Goal: Complete application form

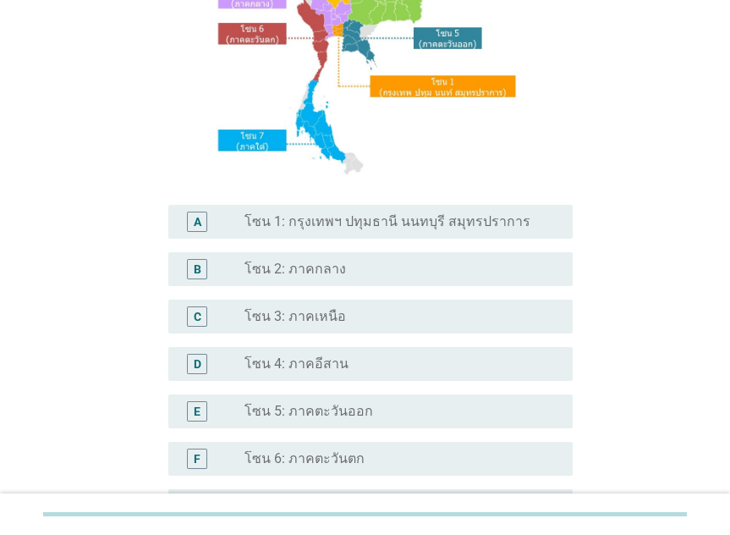
scroll to position [254, 0]
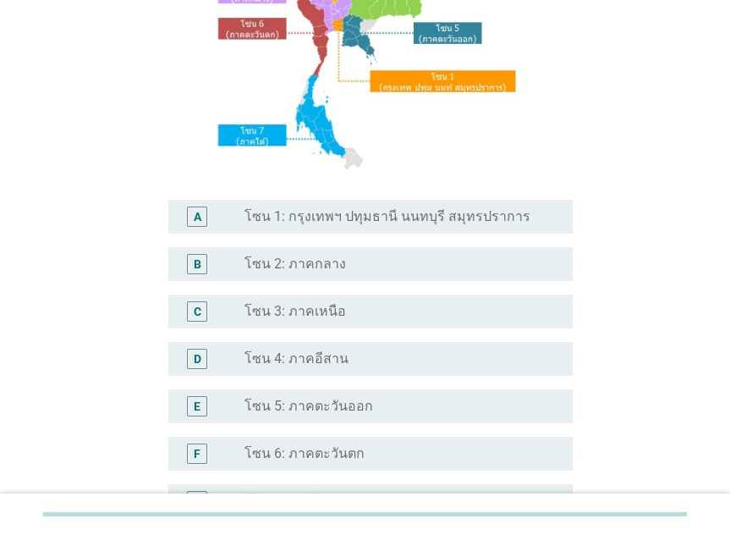
click at [277, 224] on label "โซน 1: กรุงเทพฯ ปทุมธานี นนทบุรี สมุทรปราการ" at bounding box center [388, 216] width 286 height 17
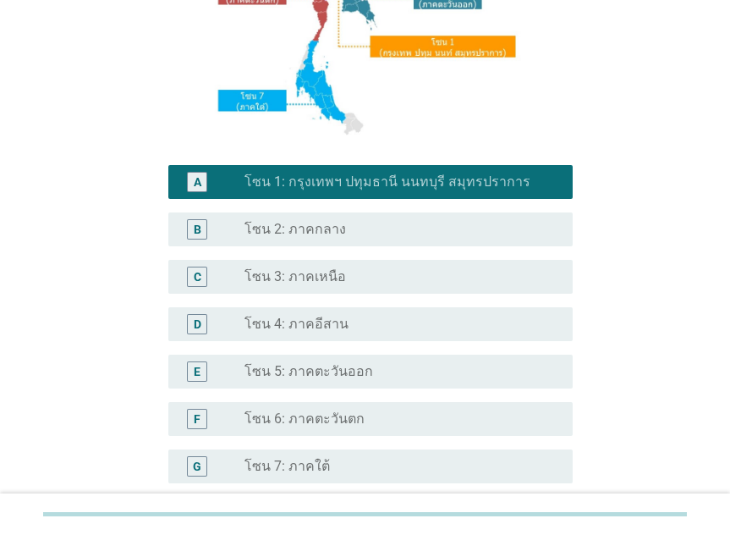
scroll to position [449, 0]
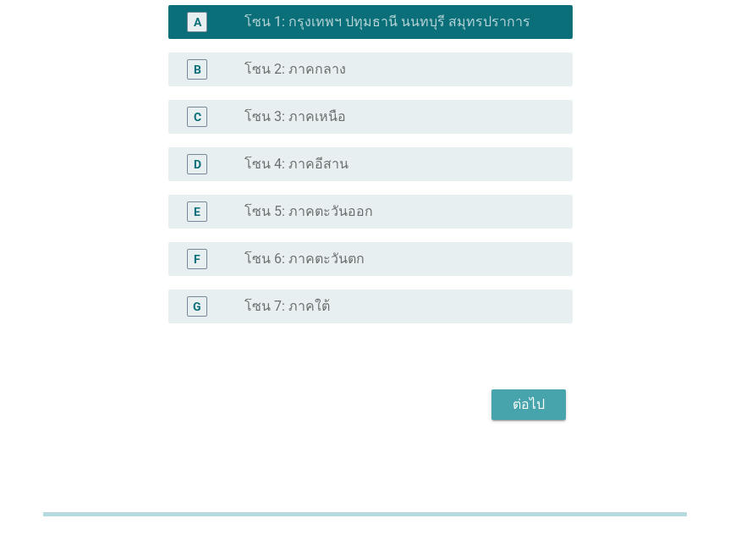
click at [505, 405] on div "ต่อไป" at bounding box center [528, 404] width 47 height 20
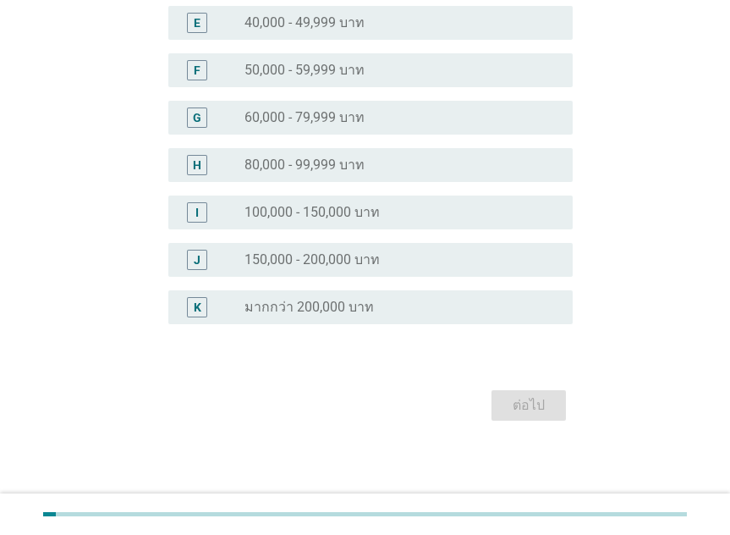
scroll to position [0, 0]
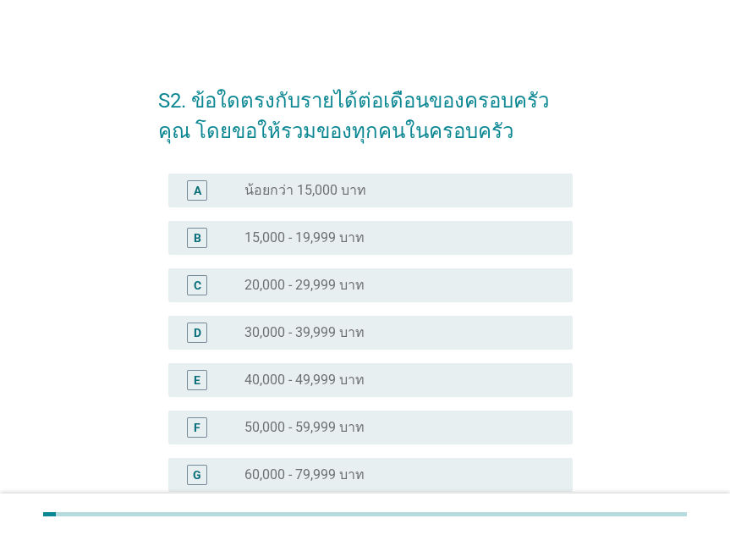
drag, startPoint x: 328, startPoint y: 339, endPoint x: 335, endPoint y: 330, distance: 11.4
click at [328, 339] on label "30,000 - 39,999 บาท" at bounding box center [305, 332] width 120 height 17
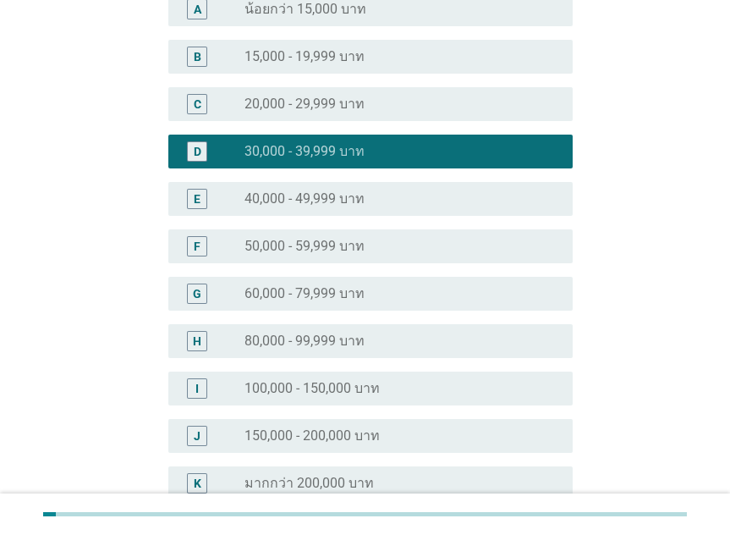
scroll to position [357, 0]
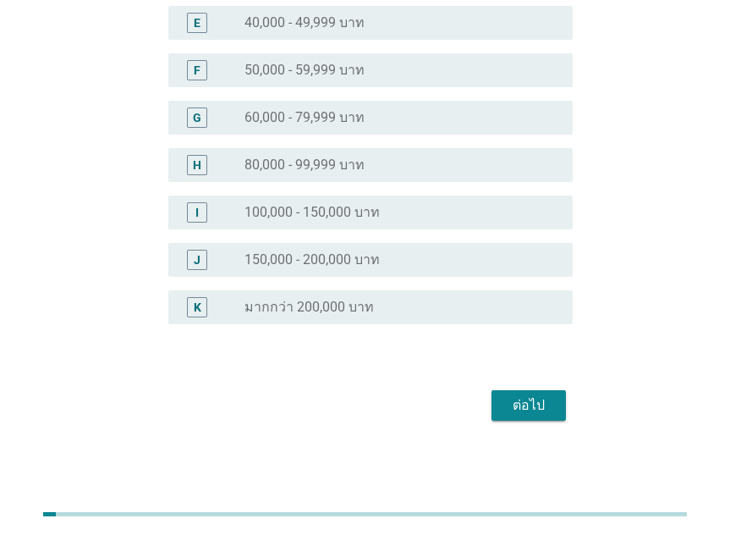
click at [545, 412] on div "ต่อไป" at bounding box center [528, 405] width 47 height 20
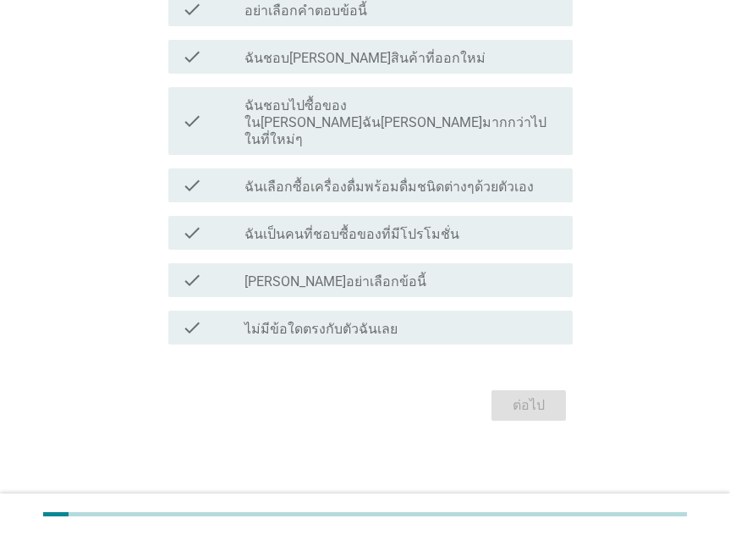
scroll to position [0, 0]
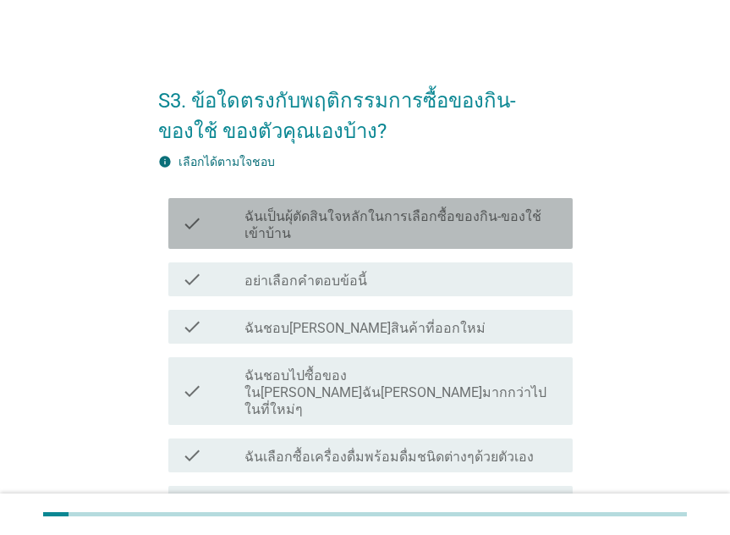
click at [373, 202] on div "check check_box_outline_blank ฉันเป็นผุ้ตัดสินใจหลักในการเลือกซื้อของกิน-ของใช้…" at bounding box center [370, 223] width 405 height 51
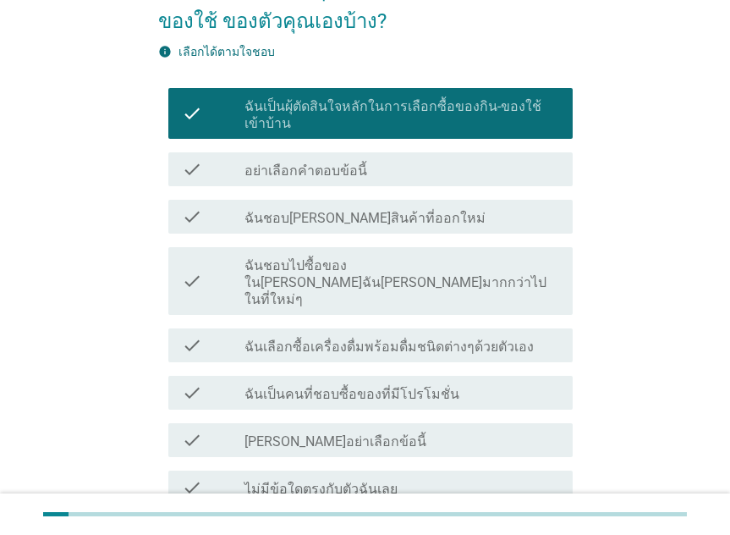
scroll to position [236, 0]
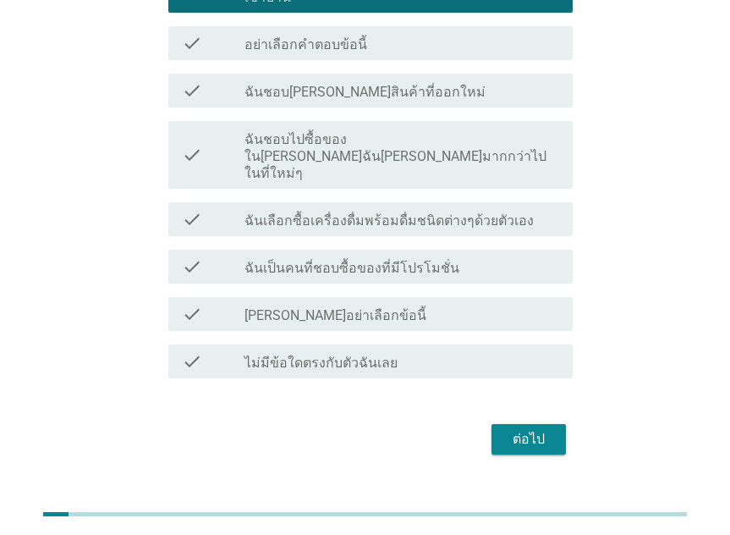
click at [511, 429] on div "ต่อไป" at bounding box center [528, 439] width 47 height 20
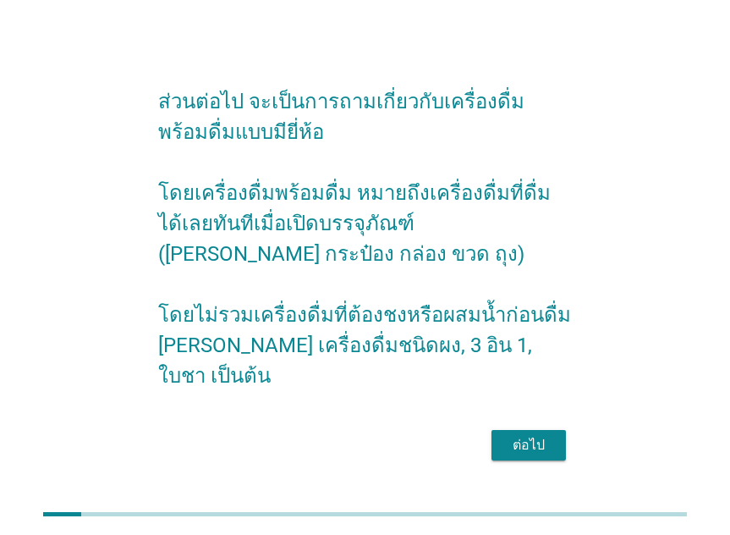
click at [529, 443] on div "ต่อไป" at bounding box center [528, 445] width 47 height 20
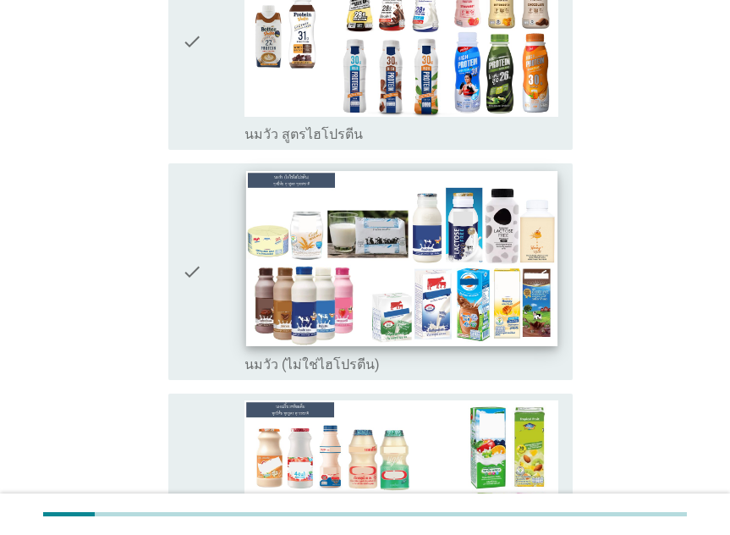
scroll to position [423, 0]
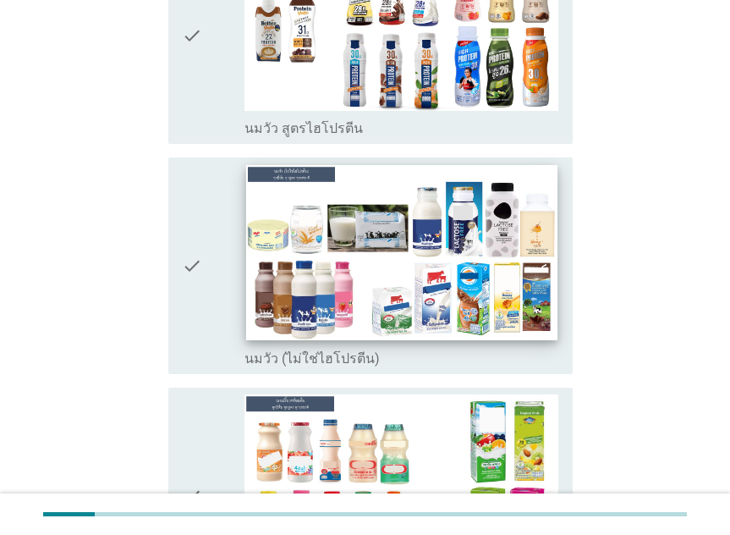
click at [475, 276] on img at bounding box center [401, 252] width 311 height 175
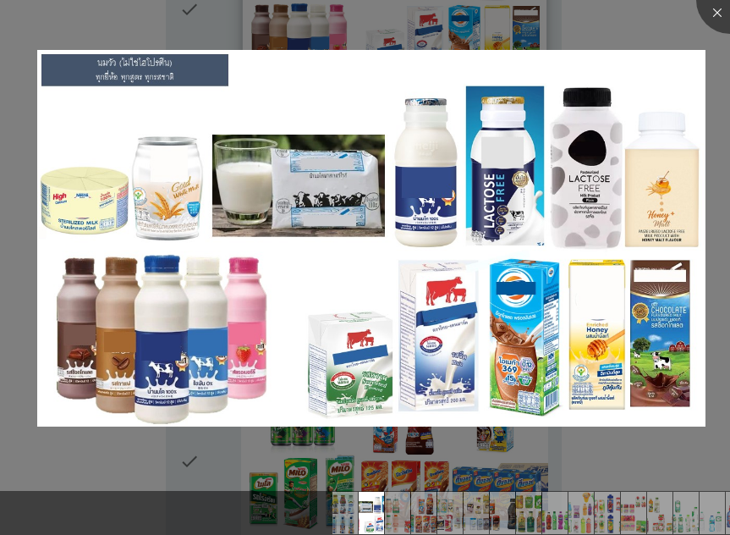
scroll to position [677, 0]
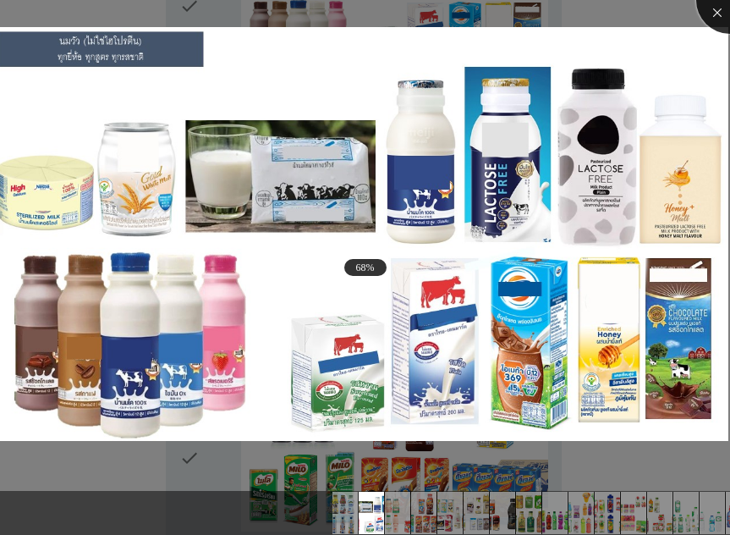
click at [719, 25] on div at bounding box center [731, 0] width 68 height 68
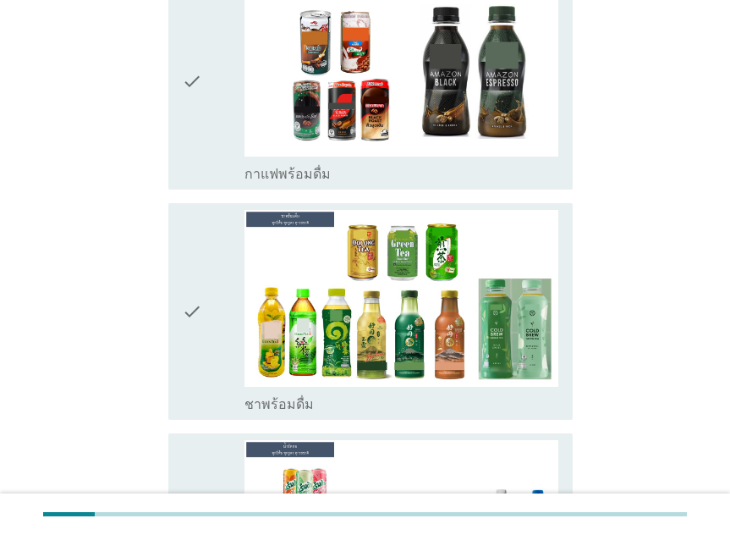
scroll to position [2201, 0]
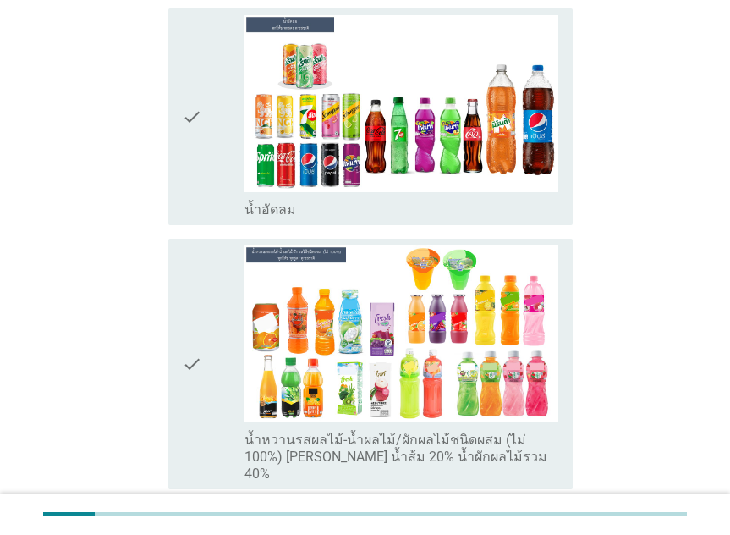
click at [191, 311] on icon "check" at bounding box center [192, 363] width 20 height 237
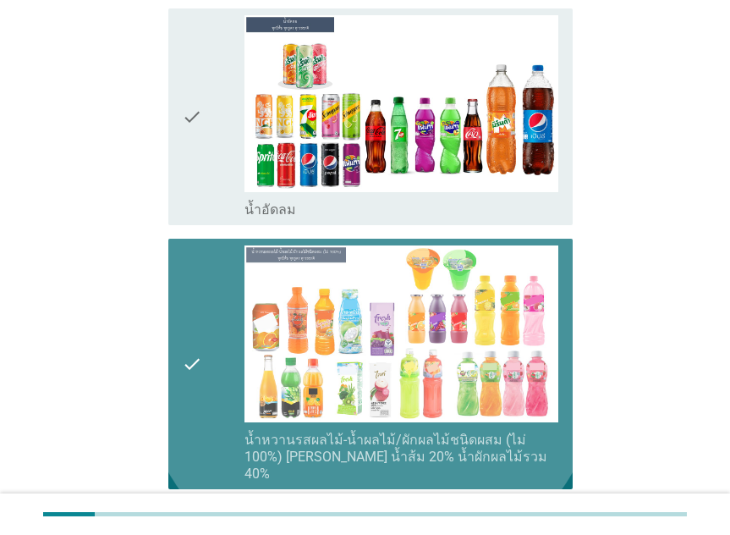
click at [211, 333] on div "check" at bounding box center [213, 363] width 63 height 237
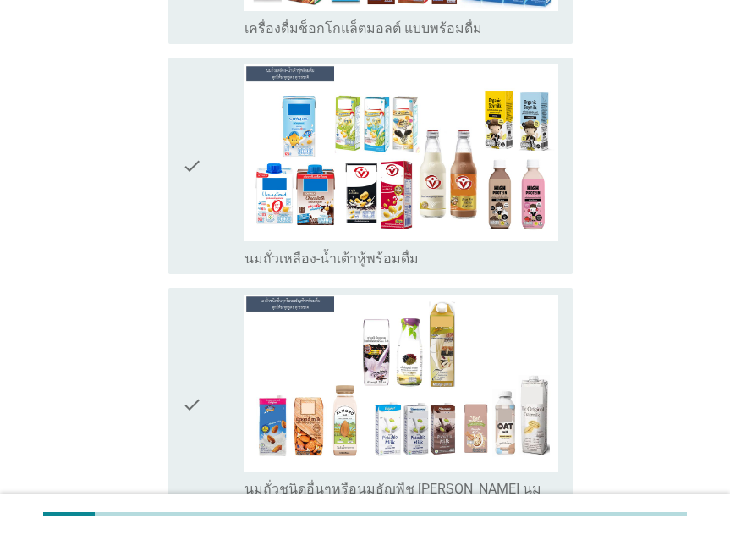
scroll to position [1185, 0]
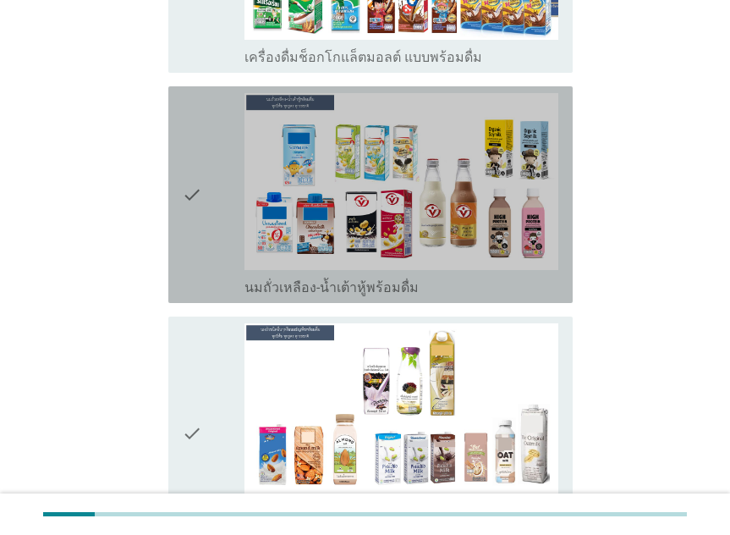
click at [203, 203] on div "check" at bounding box center [213, 194] width 63 height 203
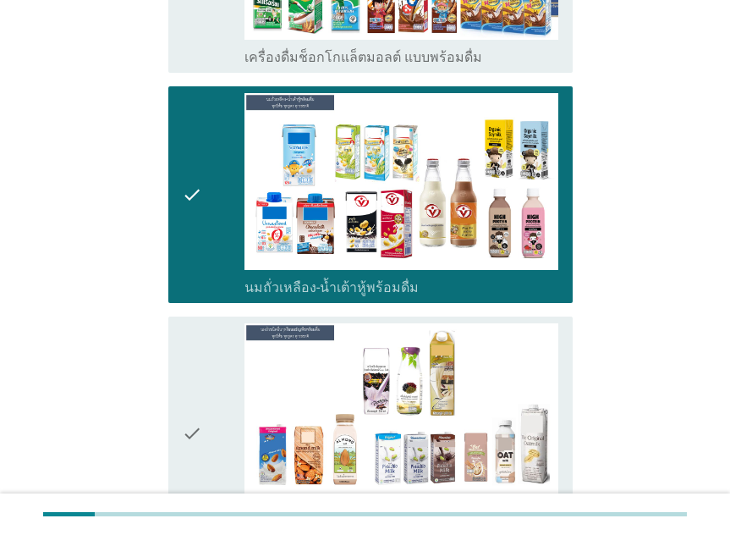
click at [203, 203] on div "check" at bounding box center [213, 194] width 63 height 203
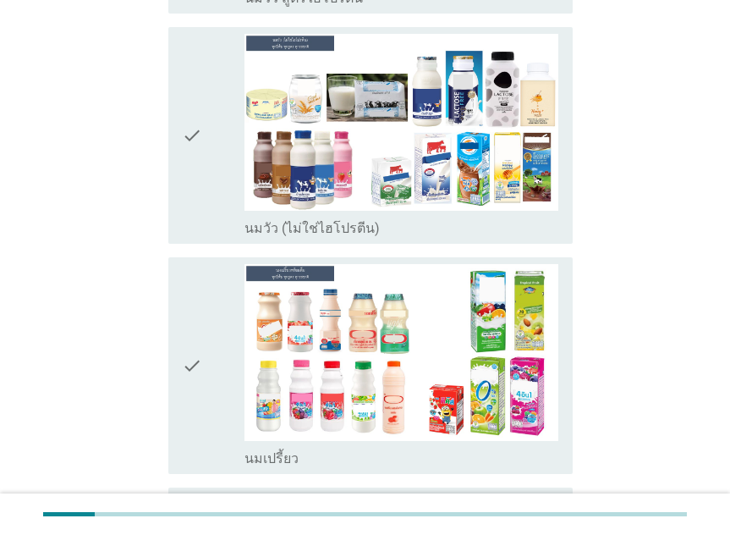
scroll to position [339, 0]
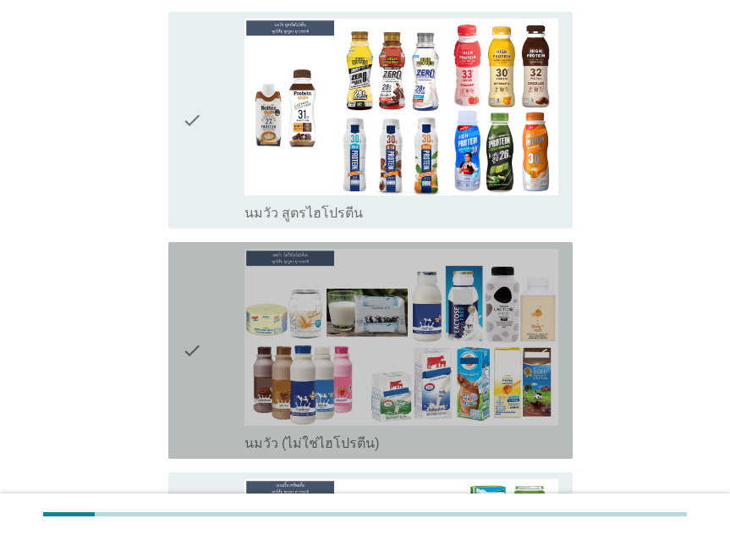
click at [186, 321] on icon "check" at bounding box center [192, 350] width 20 height 203
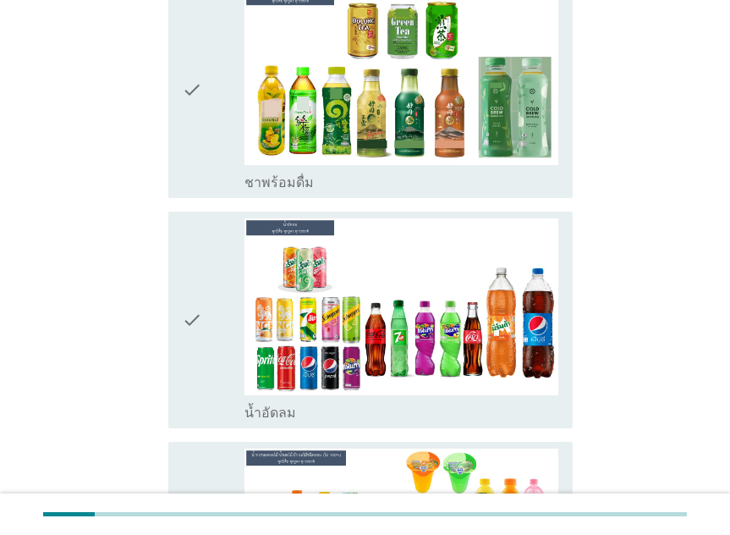
scroll to position [2031, 0]
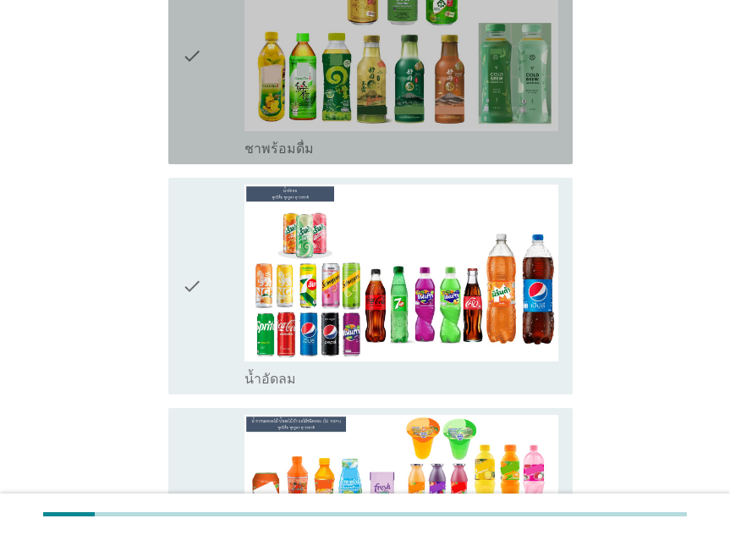
click at [187, 67] on icon "check" at bounding box center [192, 55] width 20 height 203
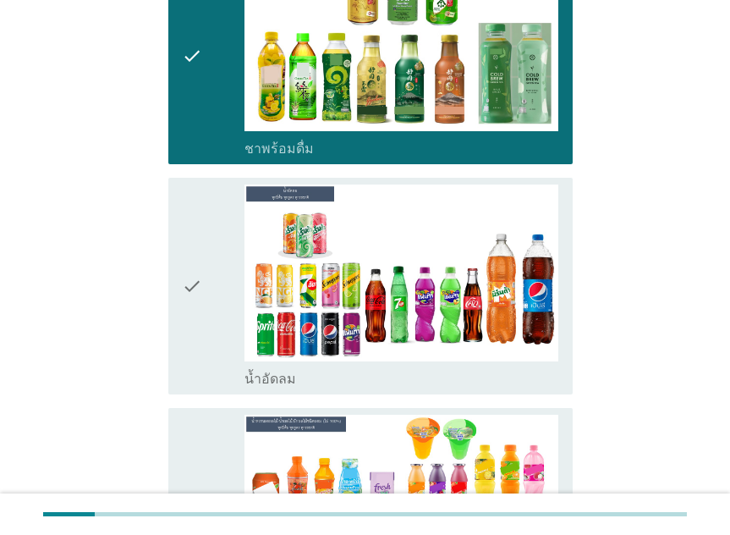
click at [210, 234] on div "check" at bounding box center [213, 286] width 63 height 203
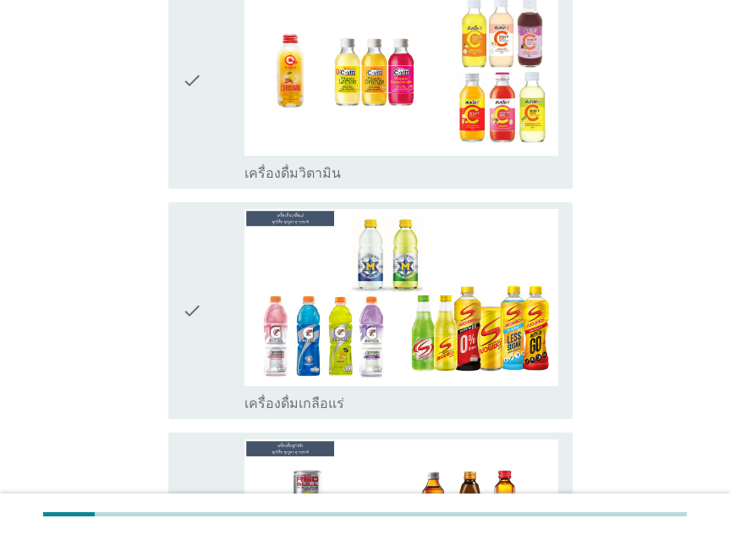
scroll to position [4147, 0]
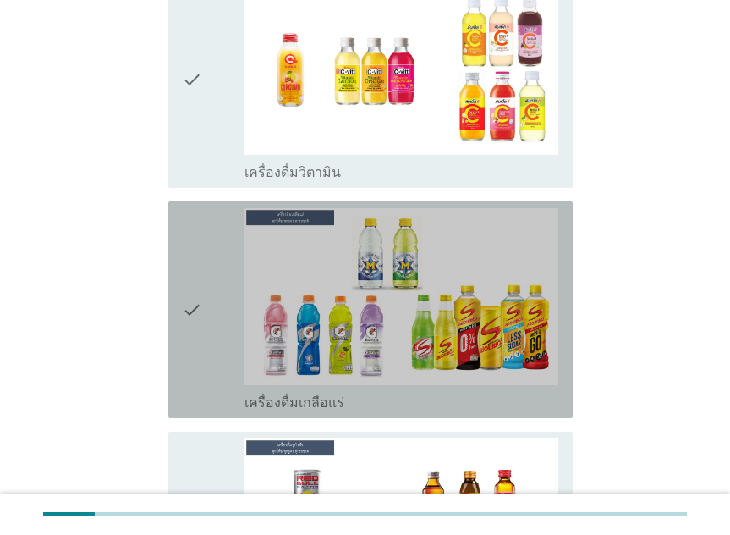
click at [190, 271] on icon "check" at bounding box center [192, 309] width 20 height 203
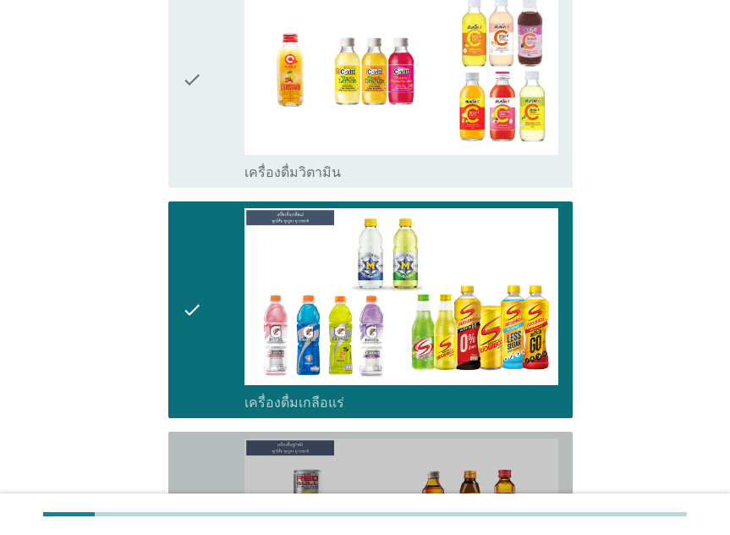
click at [183, 438] on icon "check" at bounding box center [192, 539] width 20 height 203
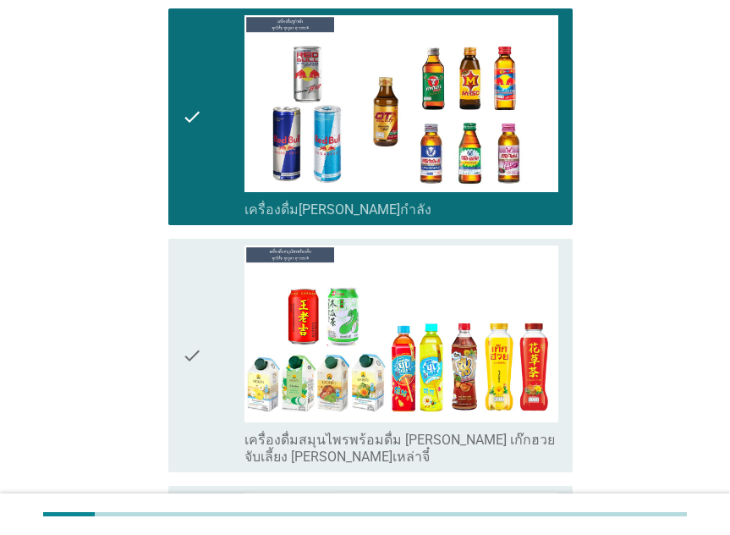
click at [193, 307] on icon "check" at bounding box center [192, 355] width 20 height 220
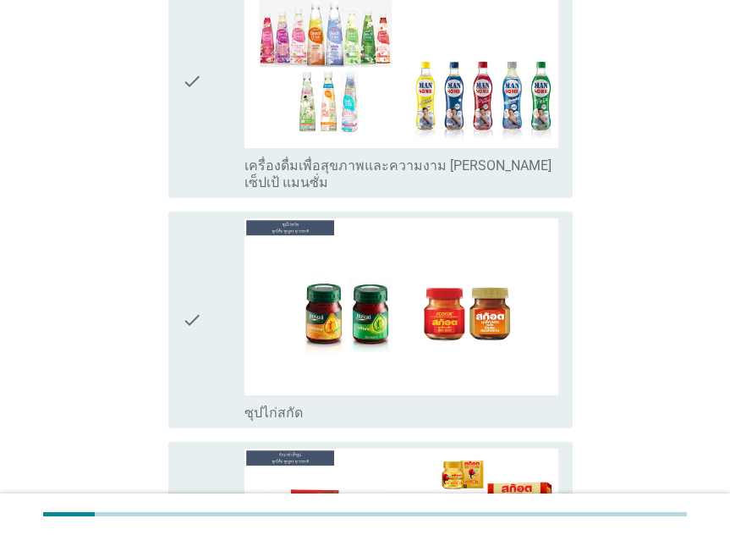
scroll to position [5556, 0]
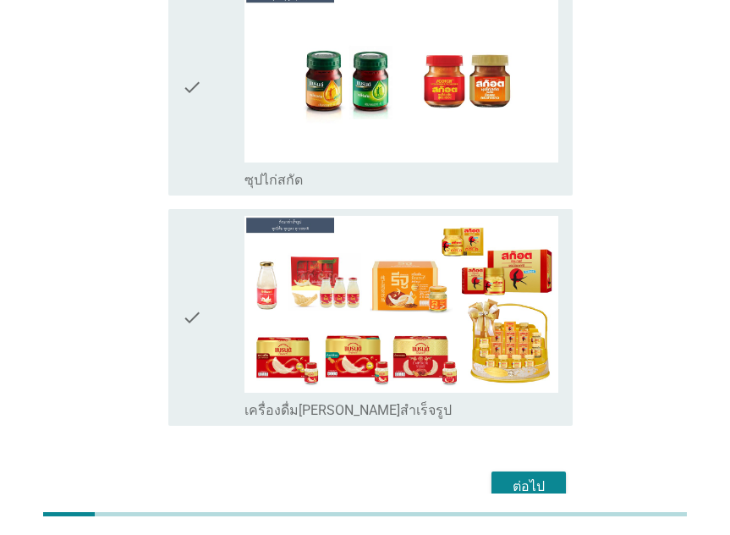
click at [487, 466] on div "ต่อไป" at bounding box center [365, 486] width 415 height 41
click at [501, 471] on button "ต่อไป" at bounding box center [529, 486] width 74 height 30
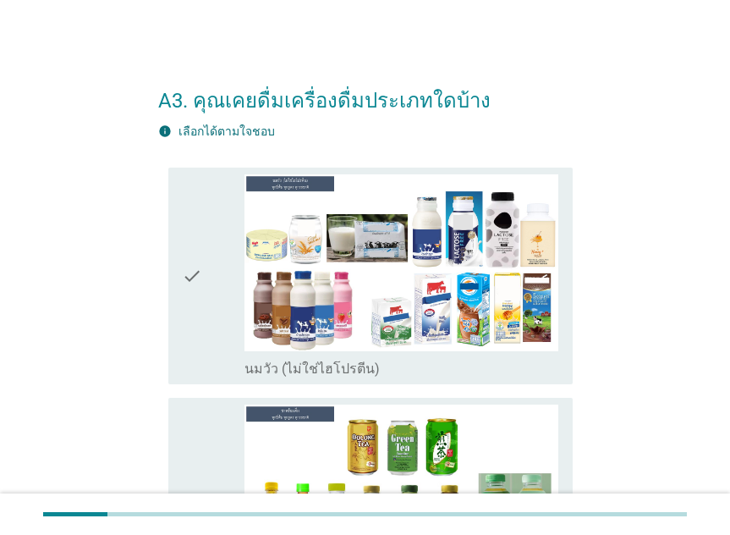
scroll to position [85, 0]
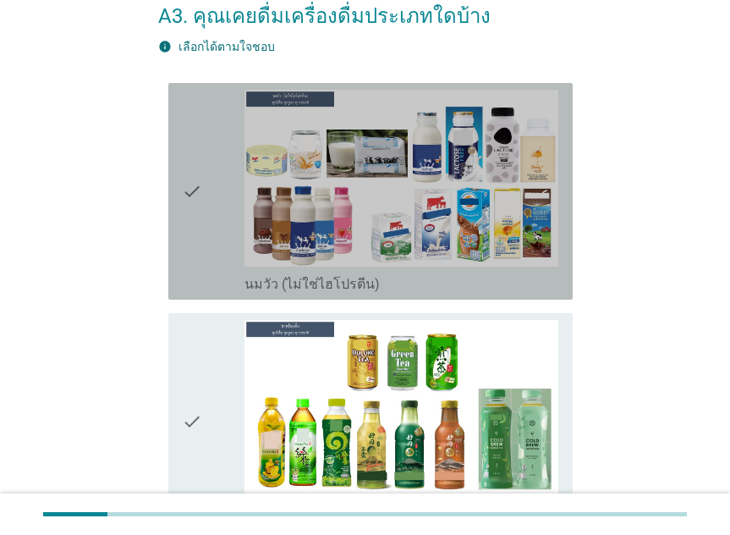
click at [200, 248] on icon "check" at bounding box center [192, 191] width 20 height 203
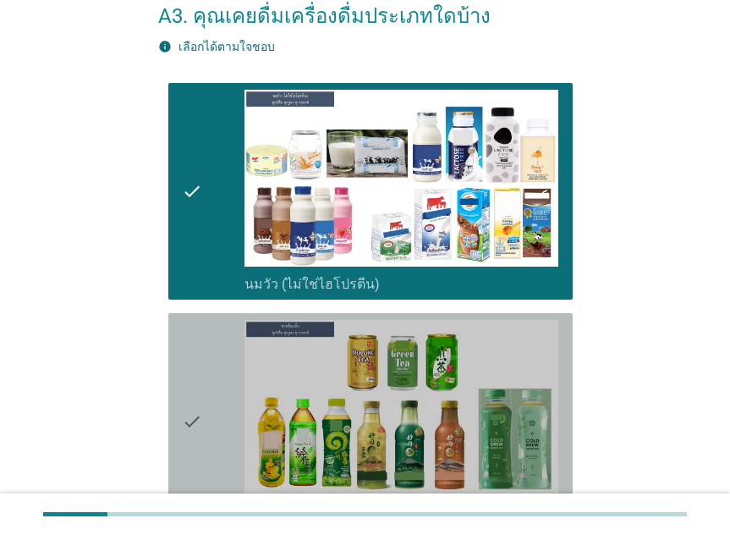
click at [200, 393] on icon "check" at bounding box center [192, 421] width 20 height 203
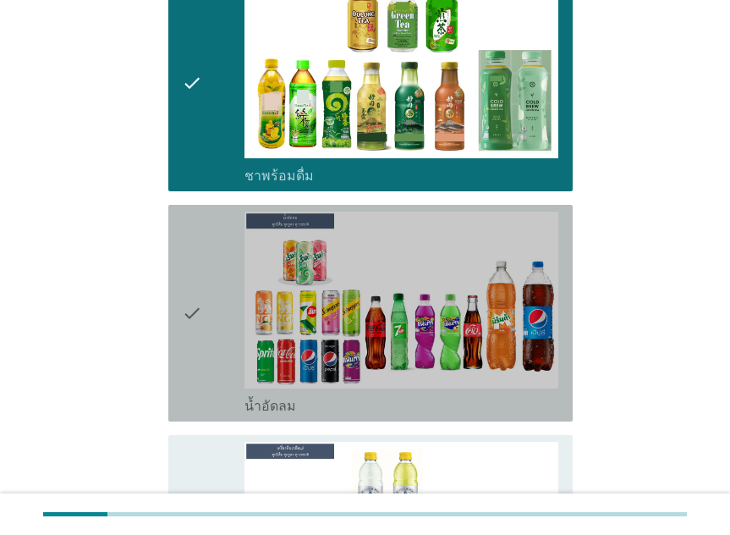
click at [201, 344] on icon "check" at bounding box center [192, 313] width 20 height 203
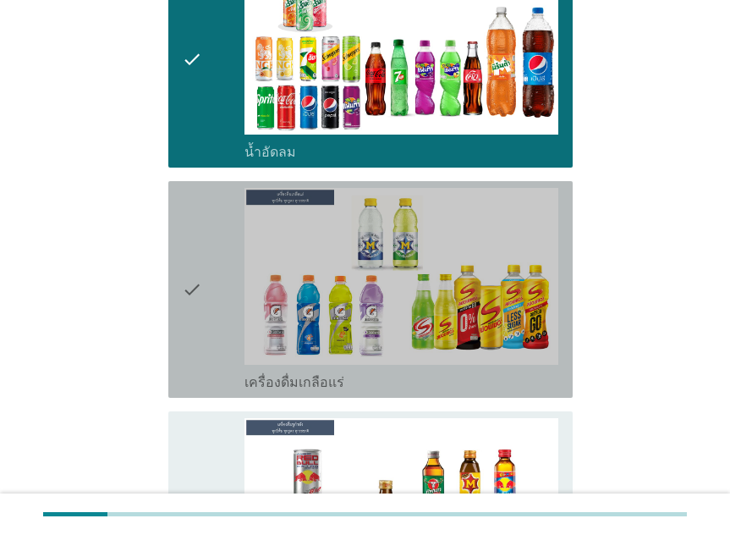
click at [201, 349] on icon "check" at bounding box center [192, 289] width 20 height 203
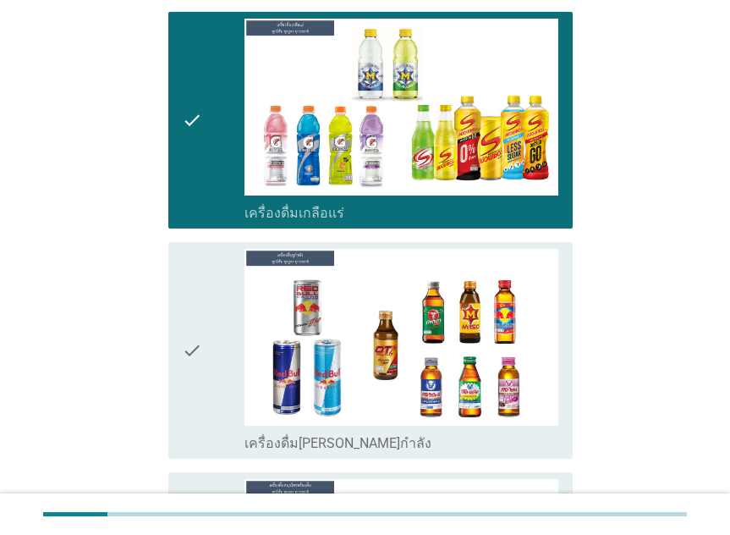
click at [201, 350] on icon "check" at bounding box center [192, 350] width 20 height 203
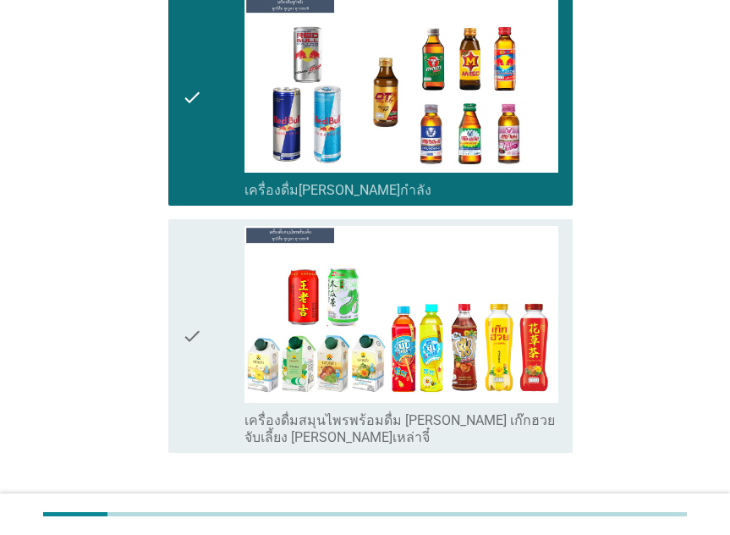
scroll to position [1185, 0]
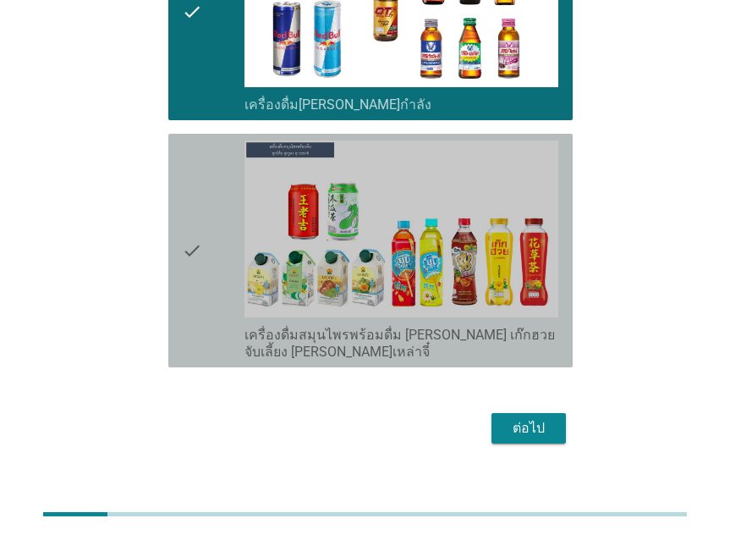
drag, startPoint x: 207, startPoint y: 328, endPoint x: 495, endPoint y: 449, distance: 313.3
click at [207, 329] on div "check" at bounding box center [213, 250] width 63 height 220
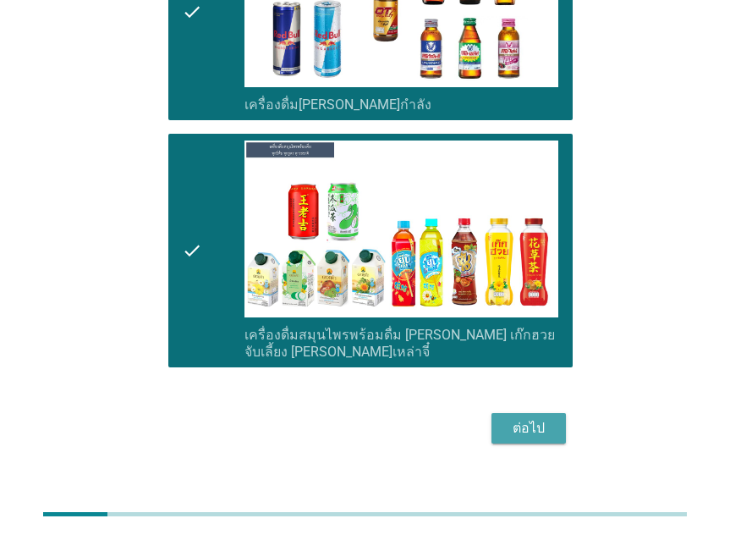
click at [537, 421] on div "ต่อไป" at bounding box center [528, 428] width 47 height 20
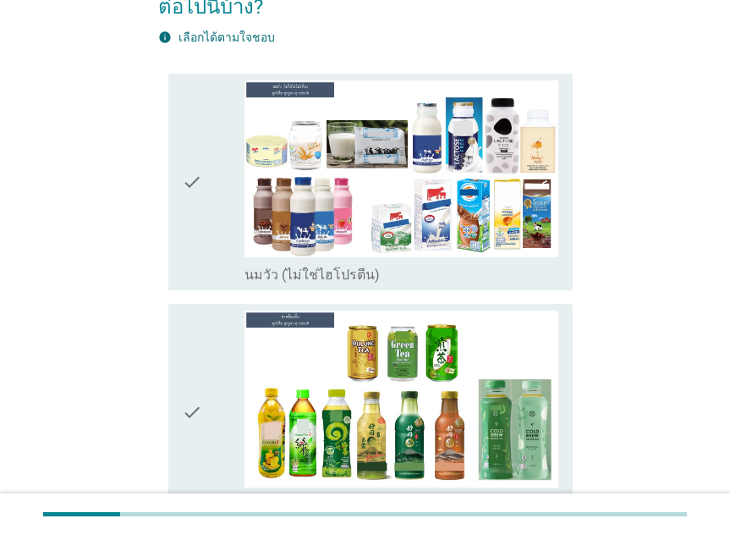
scroll to position [169, 0]
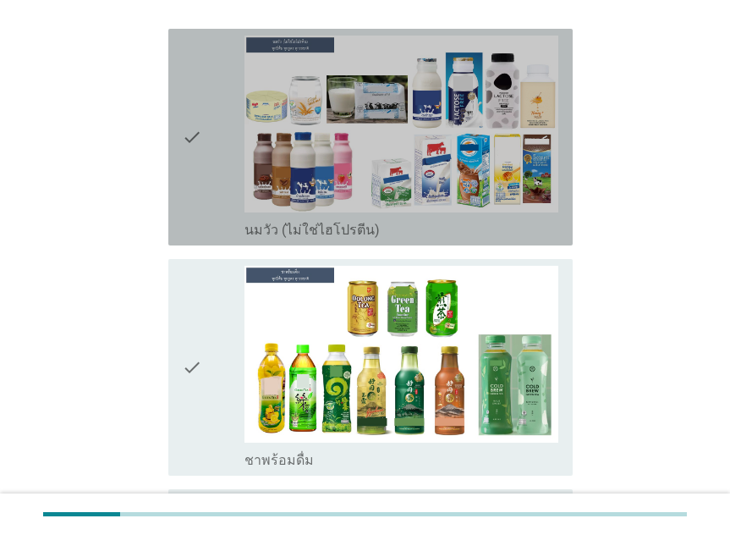
click at [200, 196] on icon "check" at bounding box center [192, 137] width 20 height 203
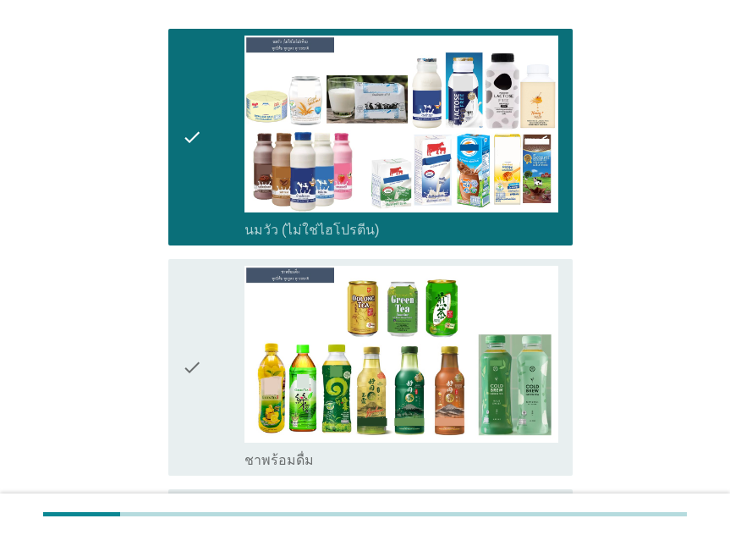
click at [202, 355] on div "check" at bounding box center [213, 367] width 63 height 203
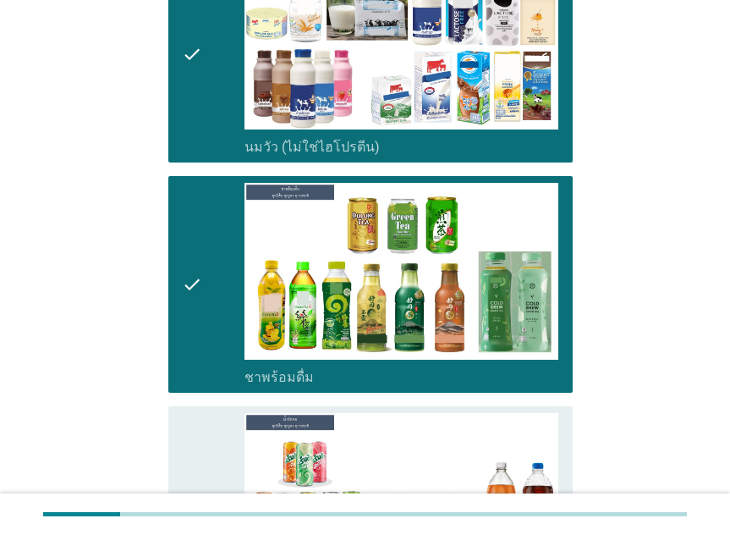
scroll to position [508, 0]
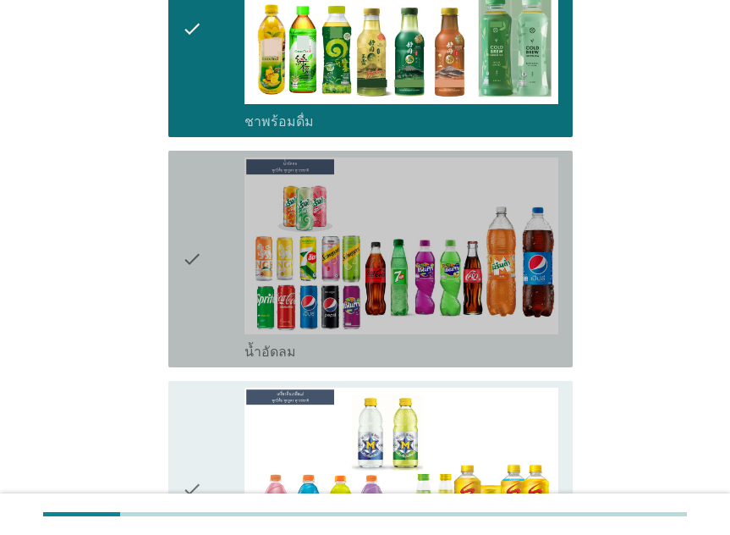
click at [194, 322] on icon "check" at bounding box center [192, 258] width 20 height 203
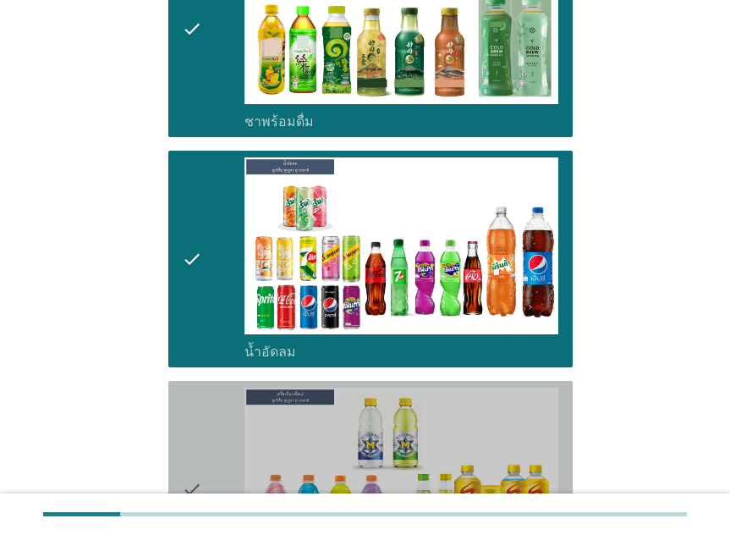
click at [187, 418] on icon "check" at bounding box center [192, 489] width 20 height 203
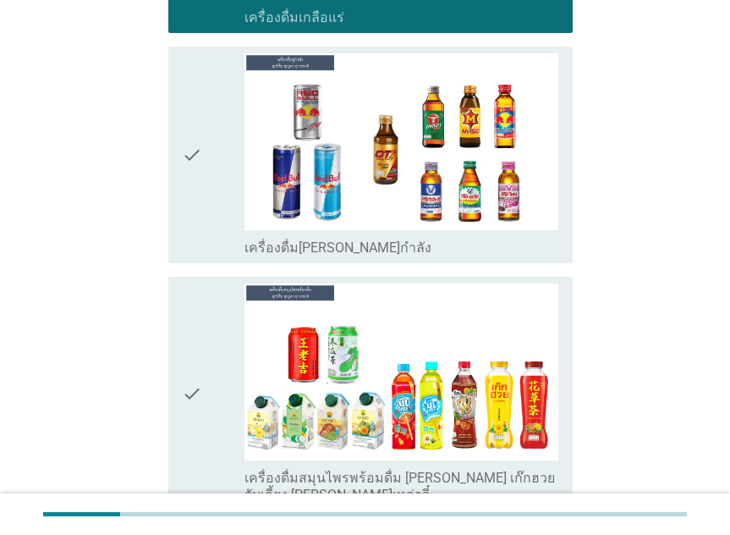
scroll to position [1100, 0]
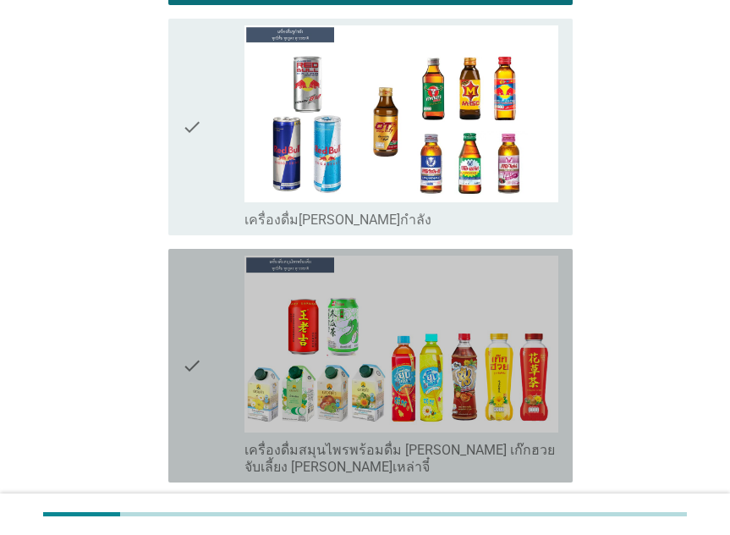
drag, startPoint x: 189, startPoint y: 379, endPoint x: 168, endPoint y: 309, distance: 73.4
click at [186, 367] on icon "check" at bounding box center [192, 366] width 20 height 220
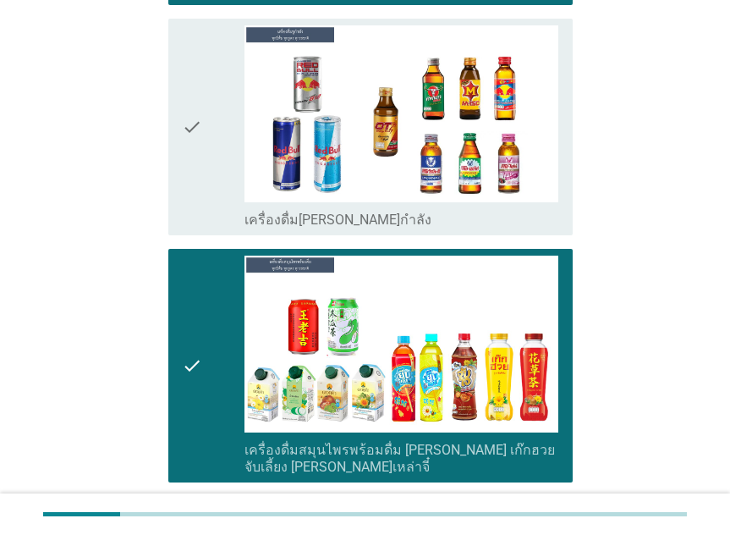
click at [167, 189] on div "check check_box_outline_blank เครื่องดื่มชูกำลัง" at bounding box center [365, 127] width 415 height 230
click at [190, 212] on icon "check" at bounding box center [192, 126] width 20 height 203
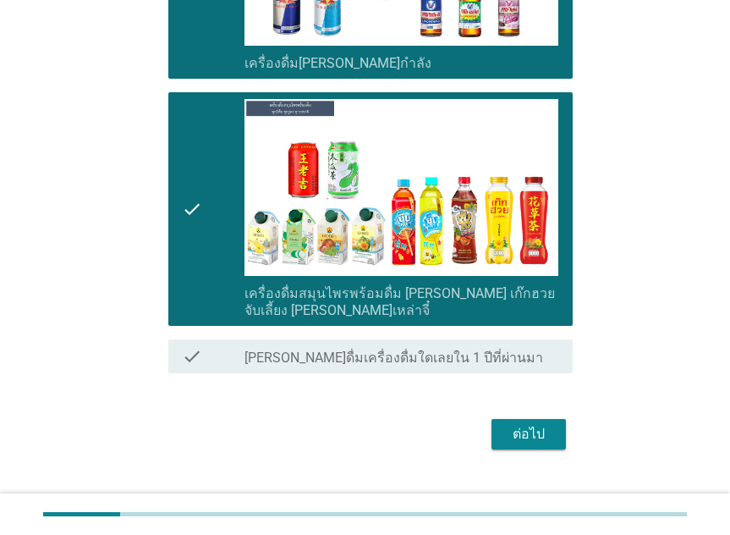
scroll to position [1270, 0]
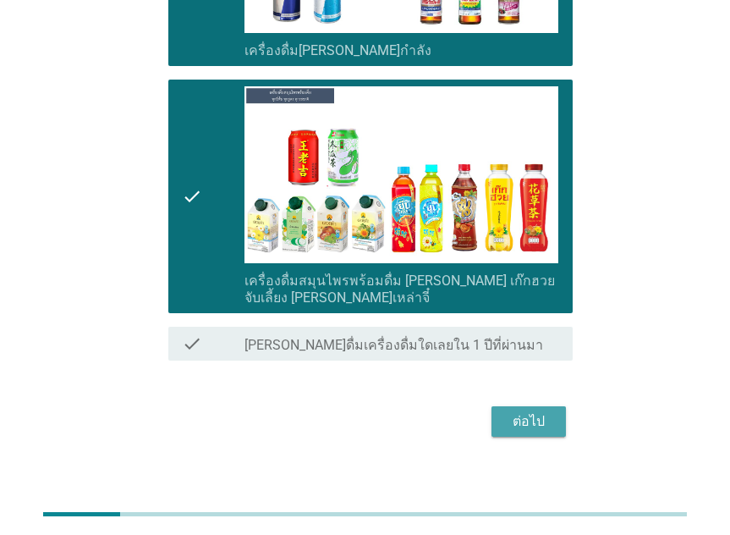
click at [521, 426] on div "ต่อไป" at bounding box center [528, 421] width 47 height 20
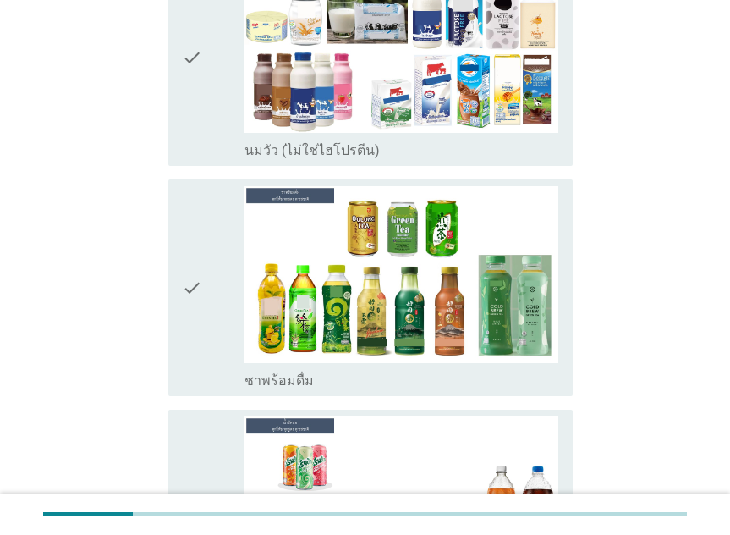
scroll to position [339, 0]
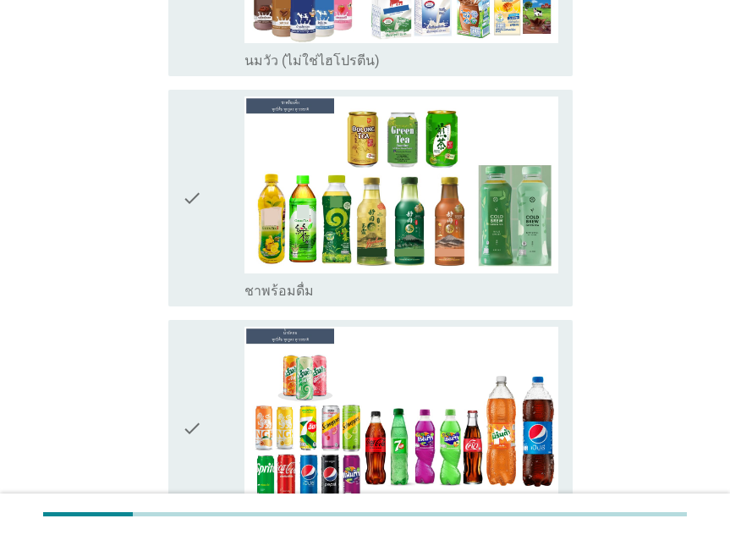
click at [192, 254] on icon "check" at bounding box center [192, 197] width 20 height 203
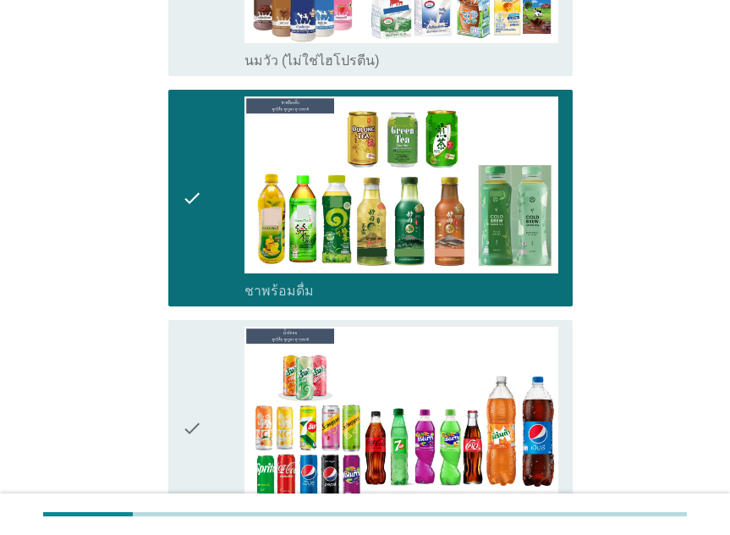
click at [201, 402] on icon "check" at bounding box center [192, 428] width 20 height 203
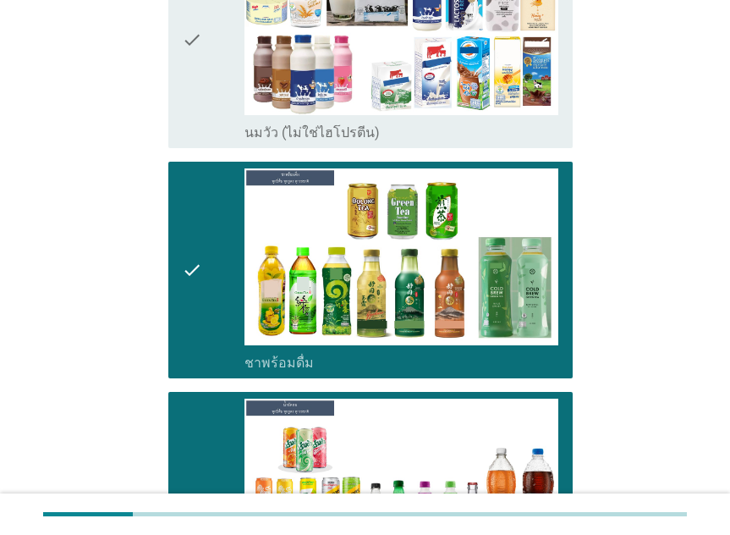
scroll to position [0, 0]
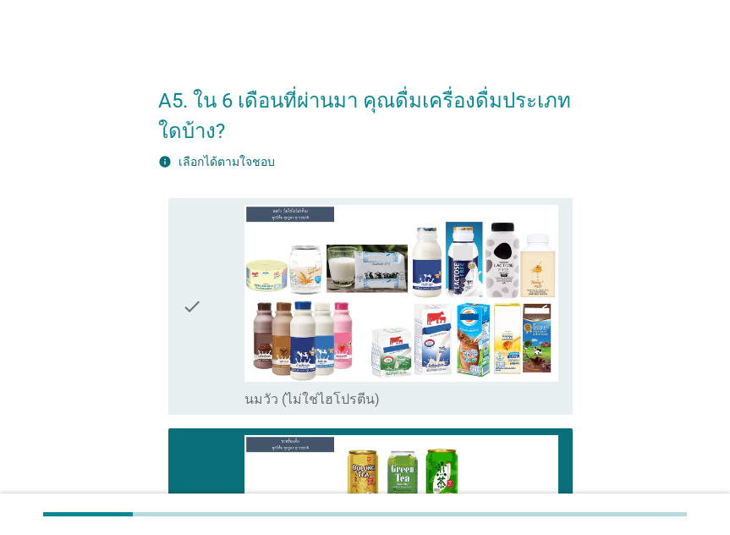
click at [190, 317] on icon "check" at bounding box center [192, 306] width 20 height 203
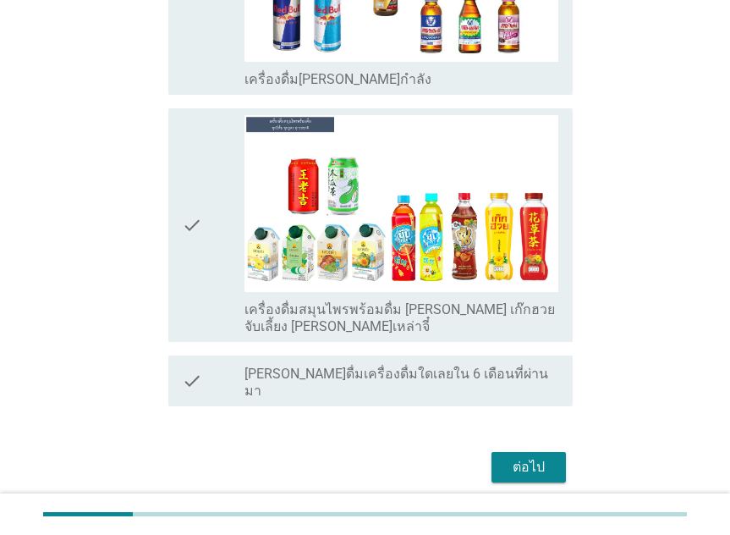
scroll to position [1286, 0]
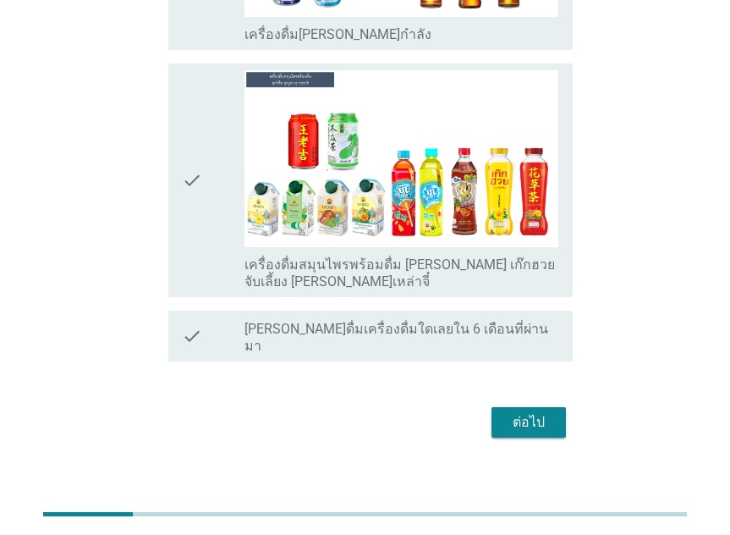
click at [555, 421] on div "ต่อไป" at bounding box center [365, 422] width 415 height 41
click at [541, 412] on div "ต่อไป" at bounding box center [528, 422] width 47 height 20
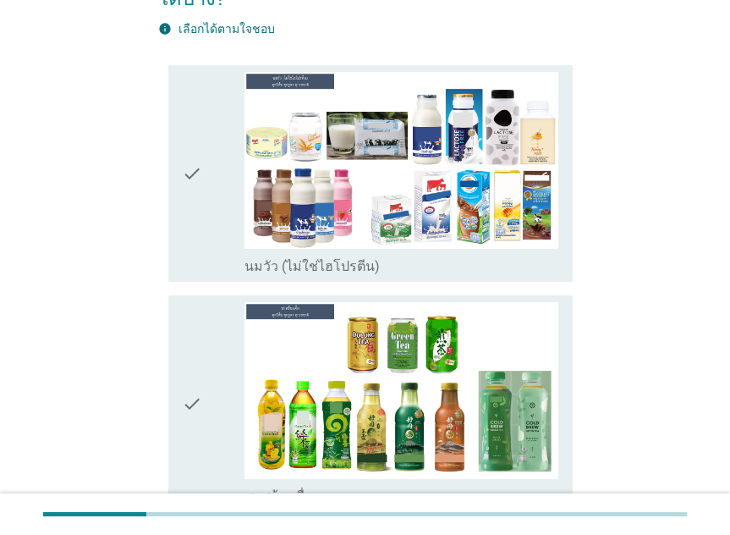
scroll to position [169, 0]
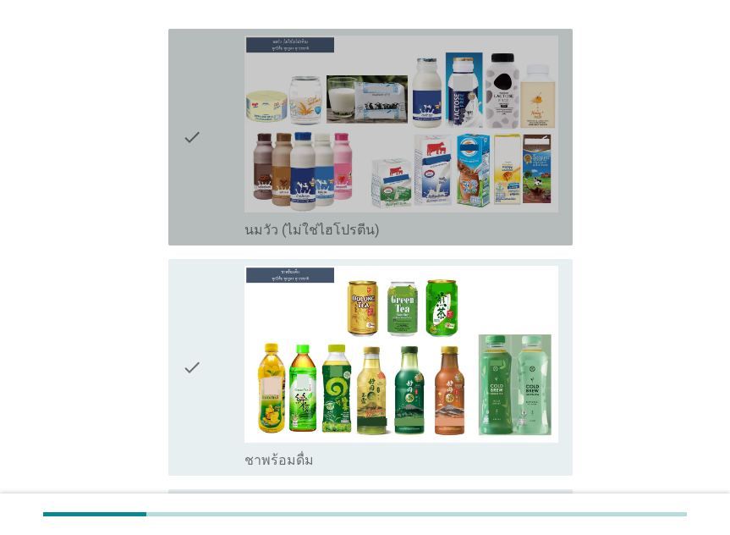
click at [212, 194] on div "check" at bounding box center [213, 137] width 63 height 203
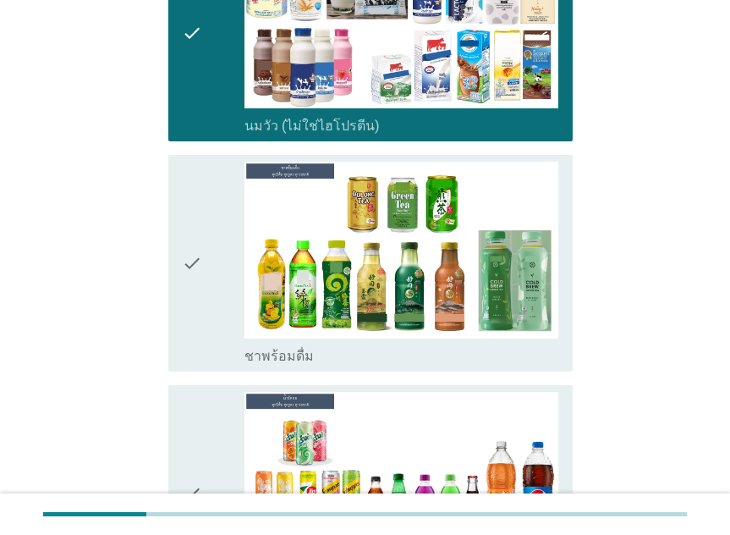
scroll to position [508, 0]
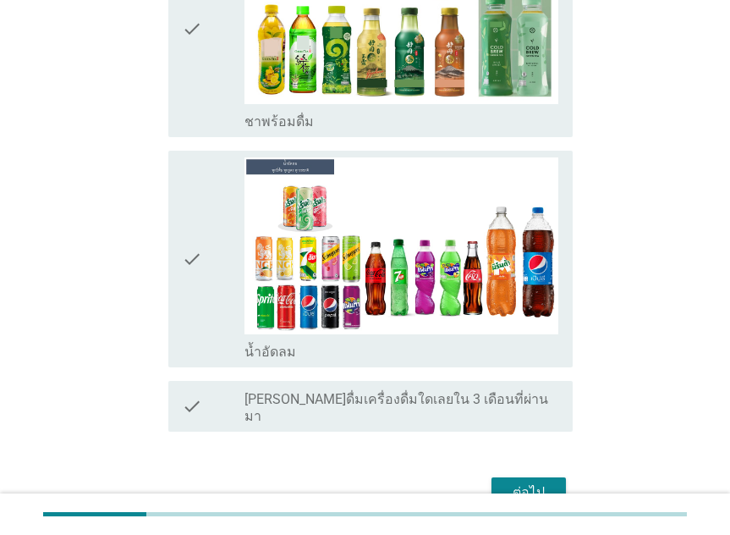
click at [207, 303] on div "check" at bounding box center [213, 258] width 63 height 203
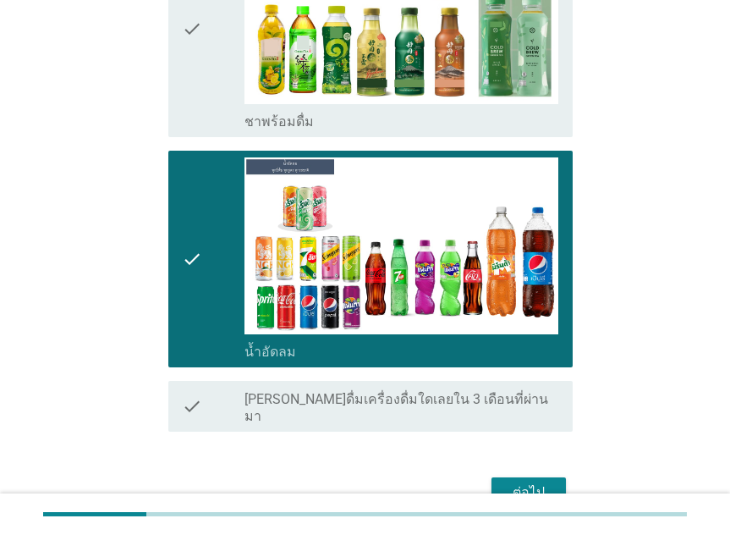
click at [532, 482] on div "ต่อไป" at bounding box center [528, 492] width 47 height 20
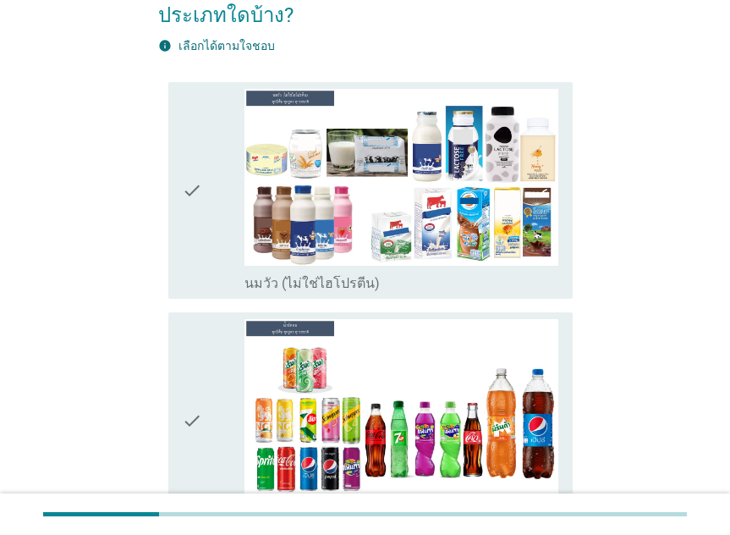
scroll to position [348, 0]
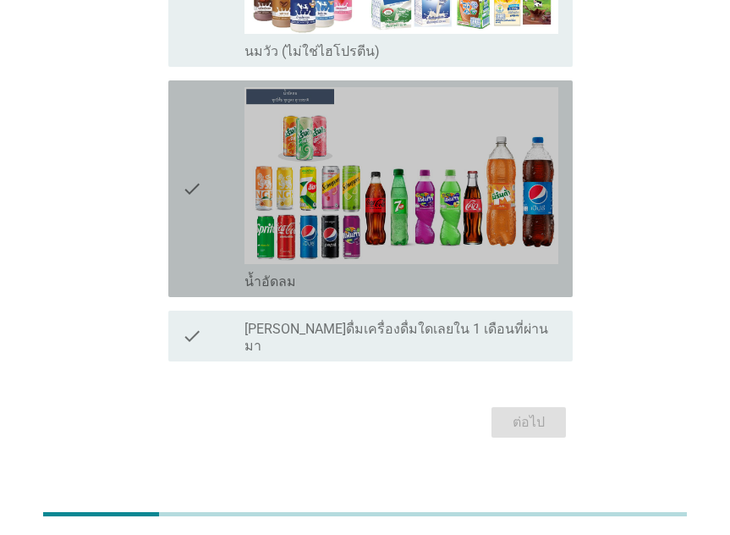
click at [208, 231] on div "check" at bounding box center [213, 188] width 63 height 203
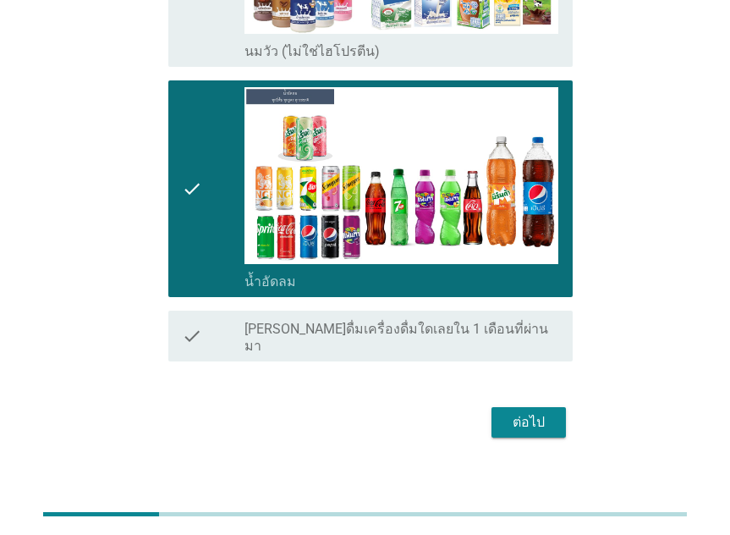
click at [526, 412] on div "ต่อไป" at bounding box center [528, 422] width 47 height 20
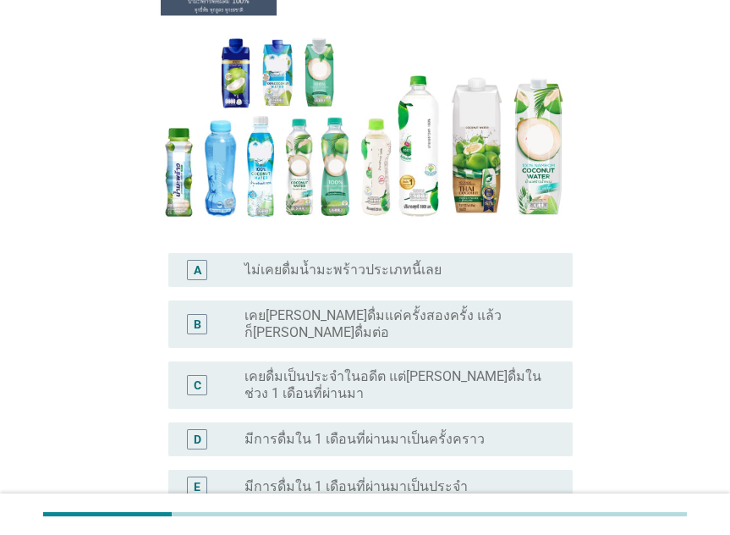
scroll to position [254, 0]
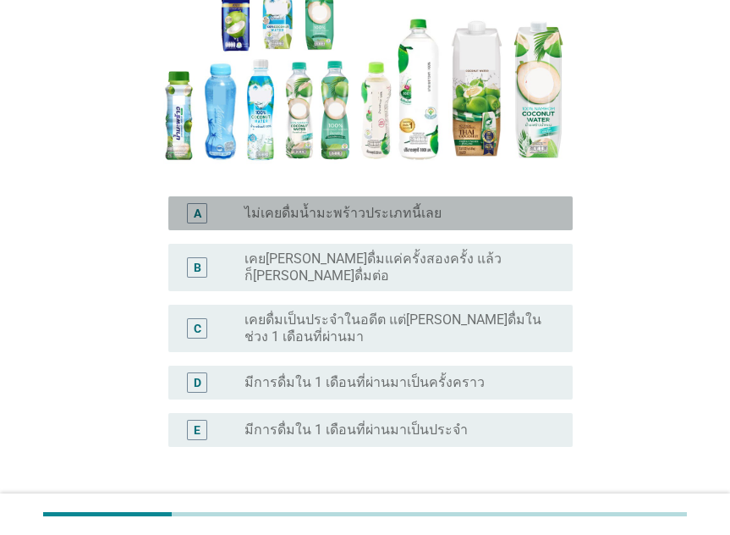
click at [455, 208] on div "radio_button_unchecked ไม่เคยดื่มน้ำมะพร้าวประเภทนี้เลย" at bounding box center [395, 213] width 301 height 17
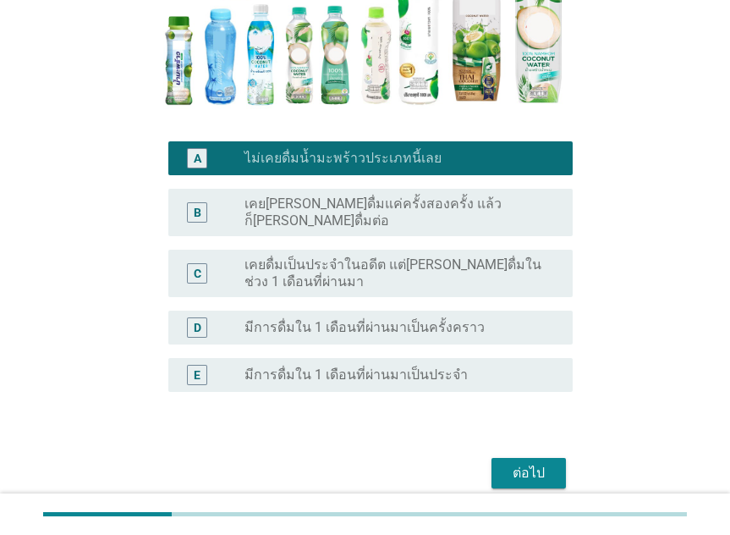
scroll to position [364, 0]
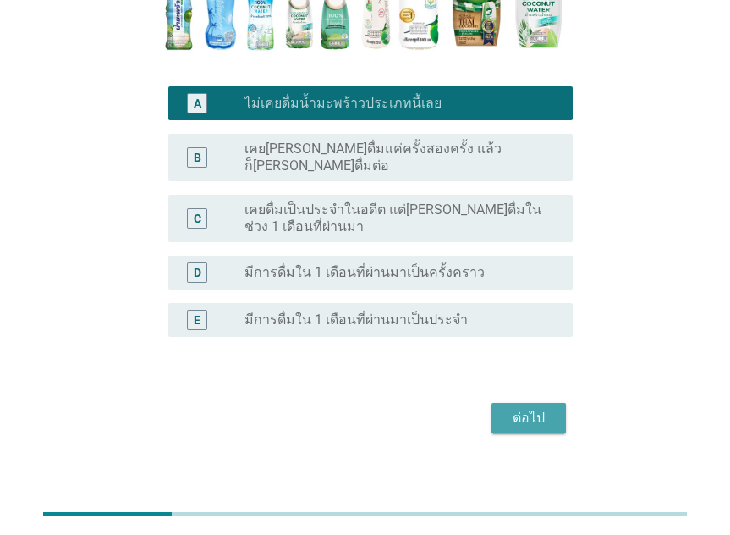
click at [515, 408] on div "ต่อไป" at bounding box center [528, 418] width 47 height 20
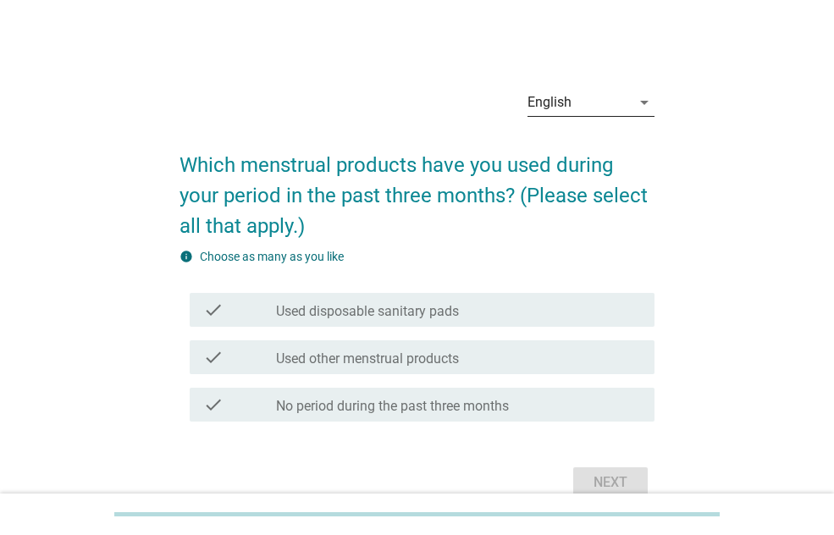
click at [645, 100] on icon "arrow_drop_down" at bounding box center [644, 102] width 20 height 20
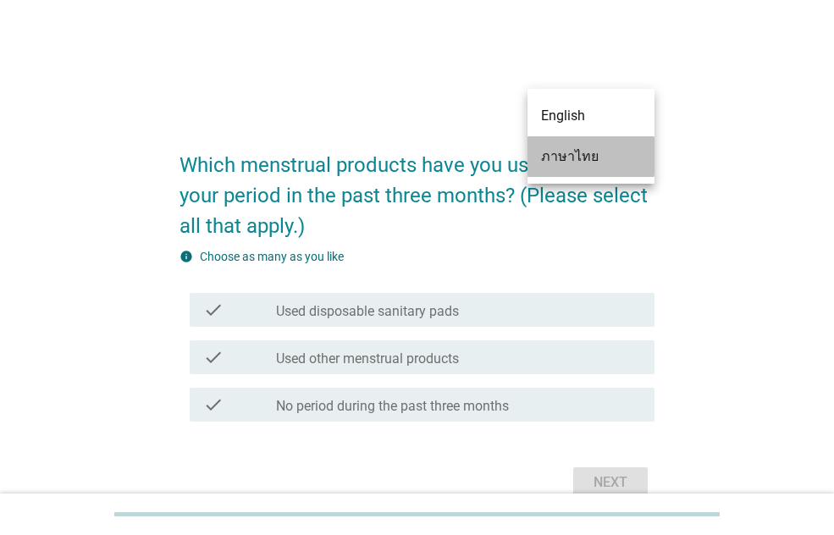
click at [598, 159] on div "ภาษาไทย" at bounding box center [591, 156] width 100 height 20
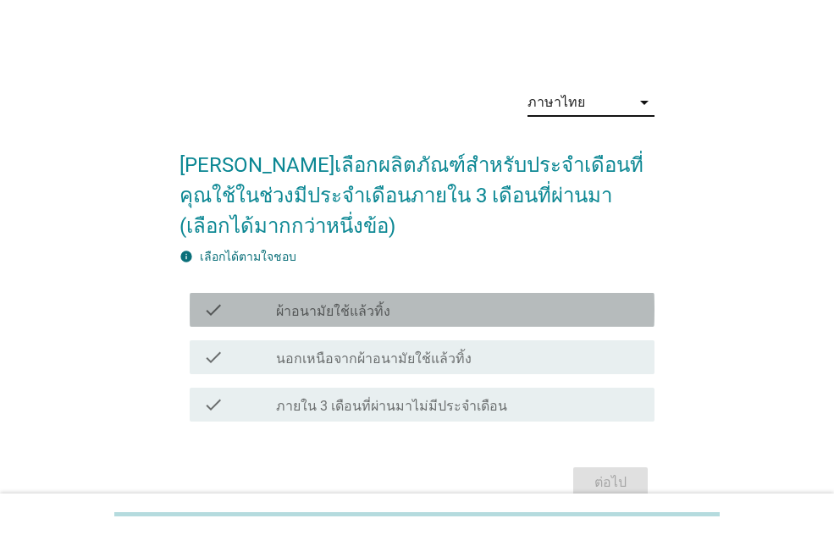
click at [312, 313] on label "ผ้าอนามัยใช้แล้วทิ้ง" at bounding box center [333, 311] width 114 height 17
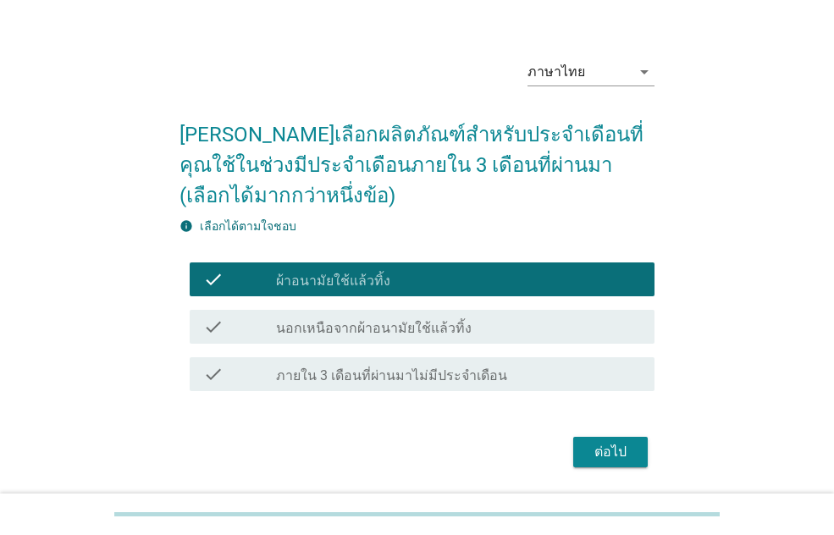
scroll to position [84, 0]
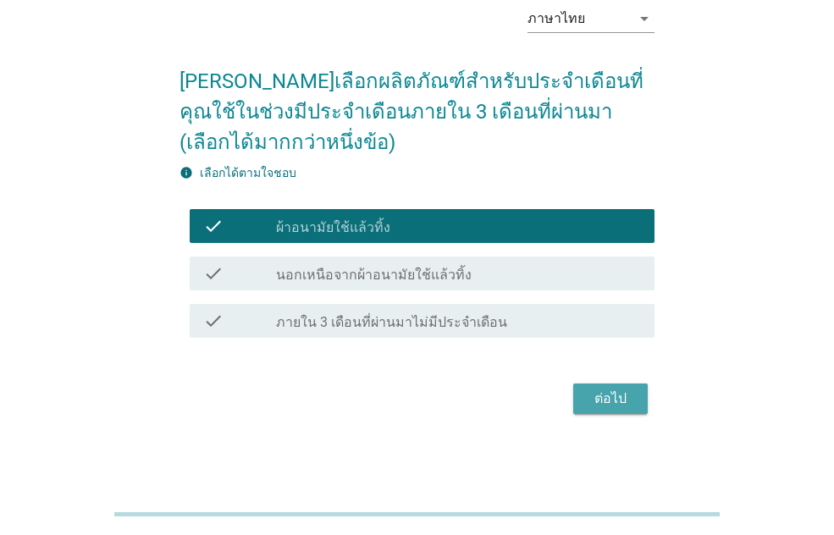
click at [605, 399] on div "ต่อไป" at bounding box center [610, 398] width 47 height 20
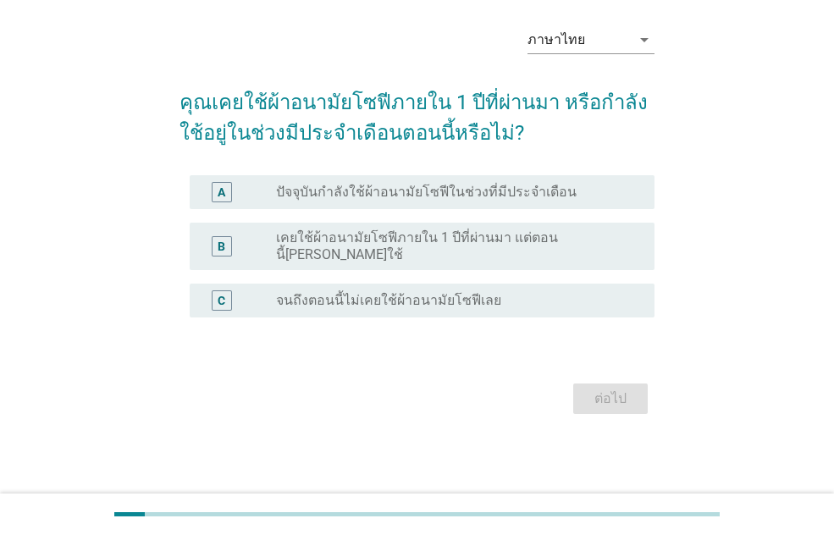
scroll to position [0, 0]
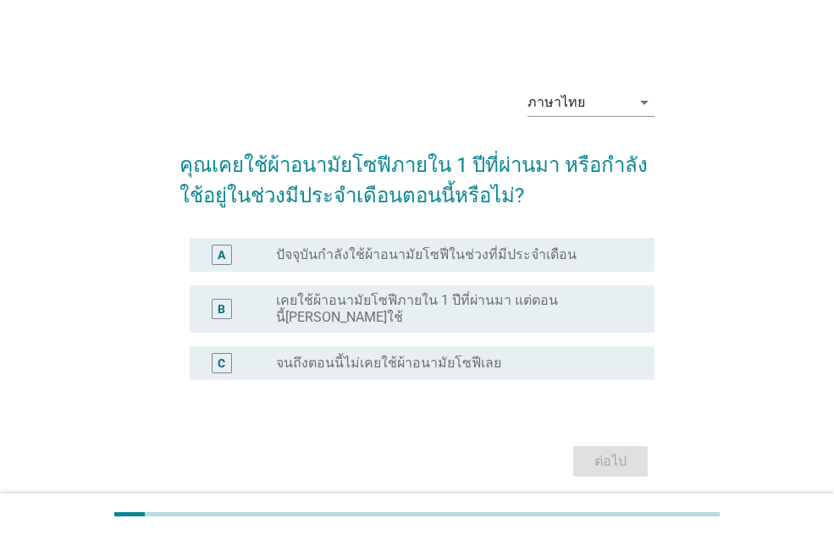
click at [502, 265] on div "A radio_button_unchecked ปัจจุบันกำลังใช้ผ้าอนามัยโซฟีในช่วงที่มีประจำเดือน" at bounding box center [422, 255] width 465 height 34
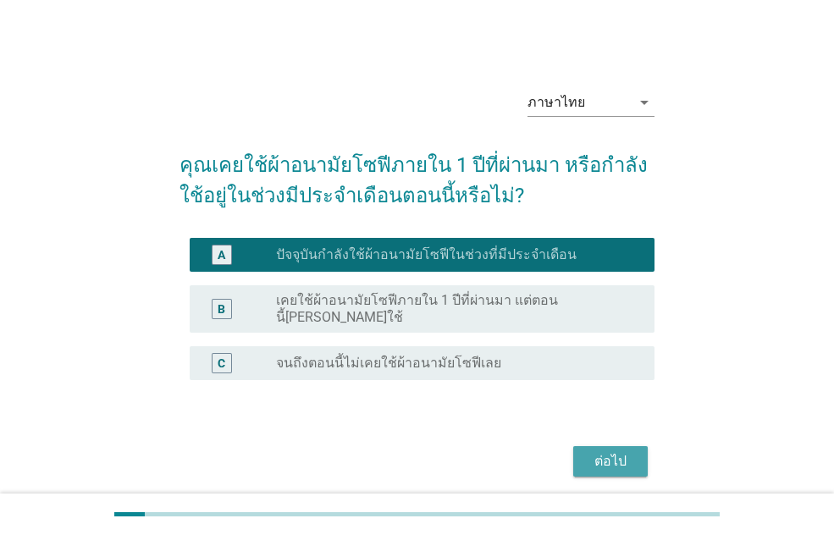
click at [576, 446] on button "ต่อไป" at bounding box center [610, 461] width 74 height 30
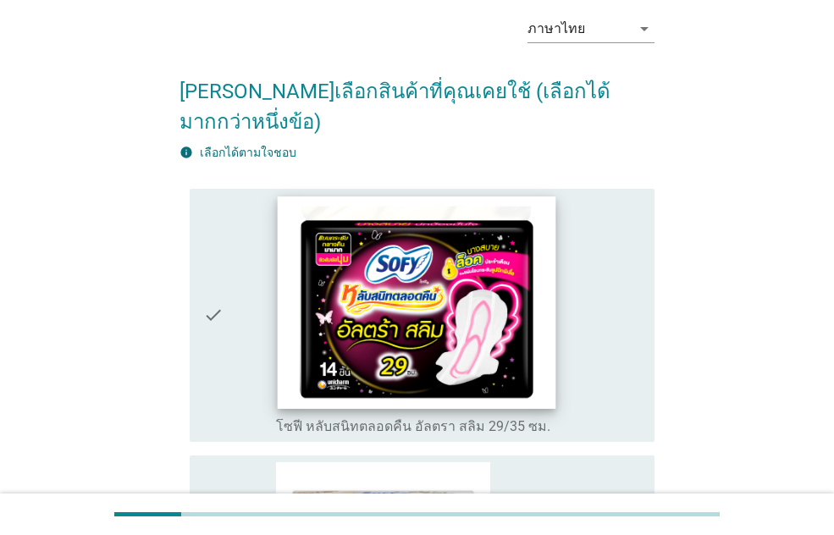
scroll to position [169, 0]
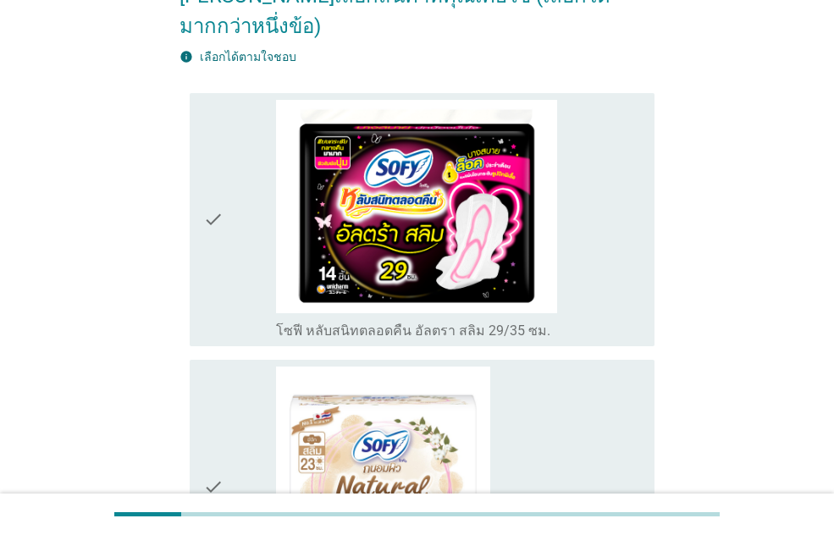
click at [243, 245] on div "check" at bounding box center [239, 220] width 73 height 240
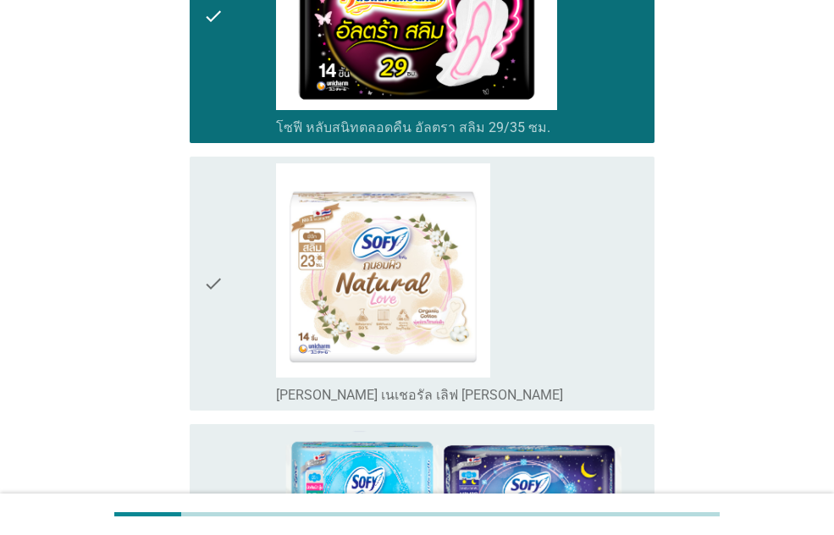
scroll to position [677, 0]
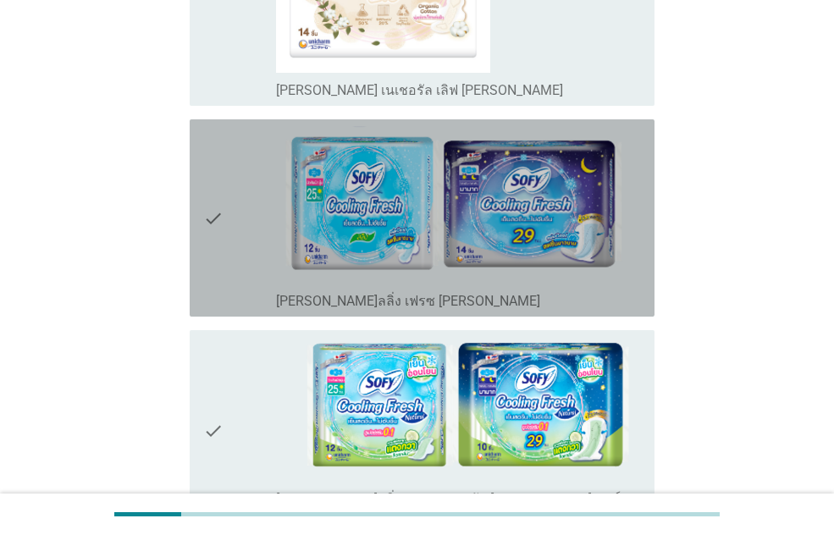
click at [245, 264] on div "check" at bounding box center [239, 218] width 73 height 184
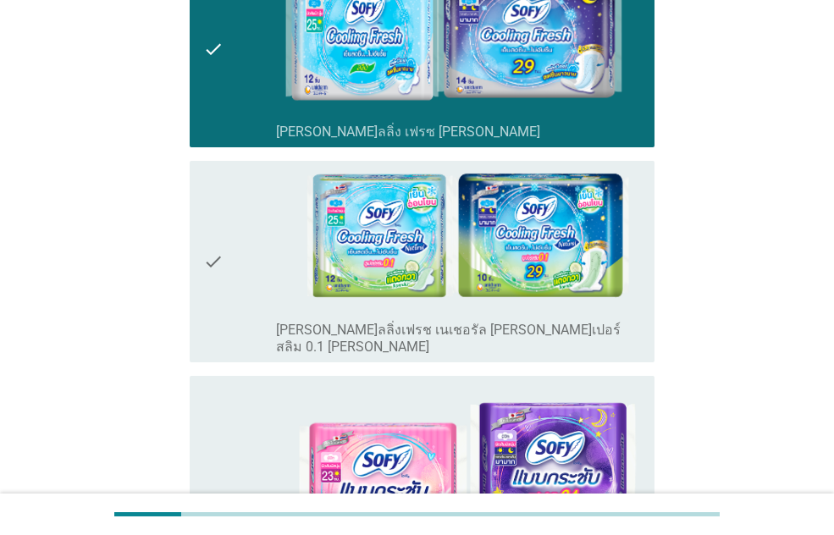
click at [247, 261] on div "check" at bounding box center [239, 261] width 73 height 187
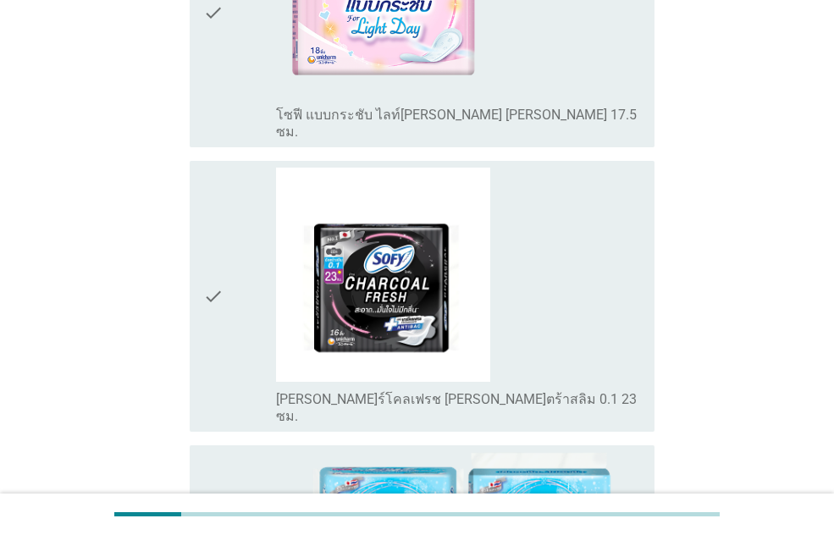
scroll to position [2708, 0]
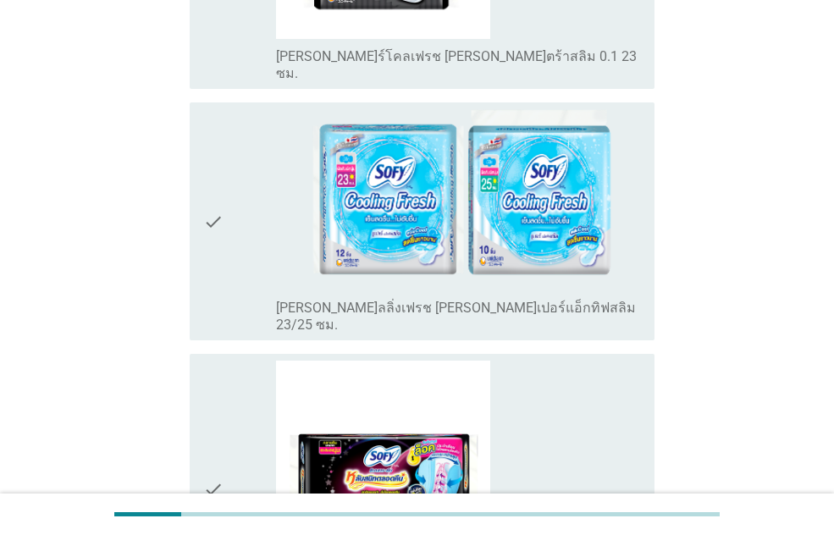
click at [197, 158] on div "check check_box_outline_blank [PERSON_NAME]ลลิ่งเฟรช [PERSON_NAME]เปอร์แอ็กทิฟส…" at bounding box center [422, 221] width 465 height 238
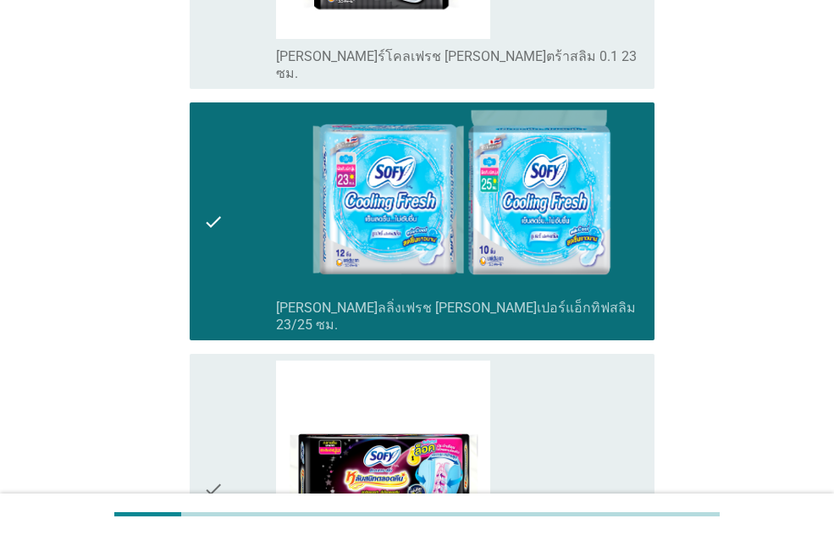
click at [190, 355] on div "check check_box_outline_blank โซฟี แบบกระชับ หลับสนิทตลอดคืน [PERSON_NAME] 29-4…" at bounding box center [422, 489] width 465 height 271
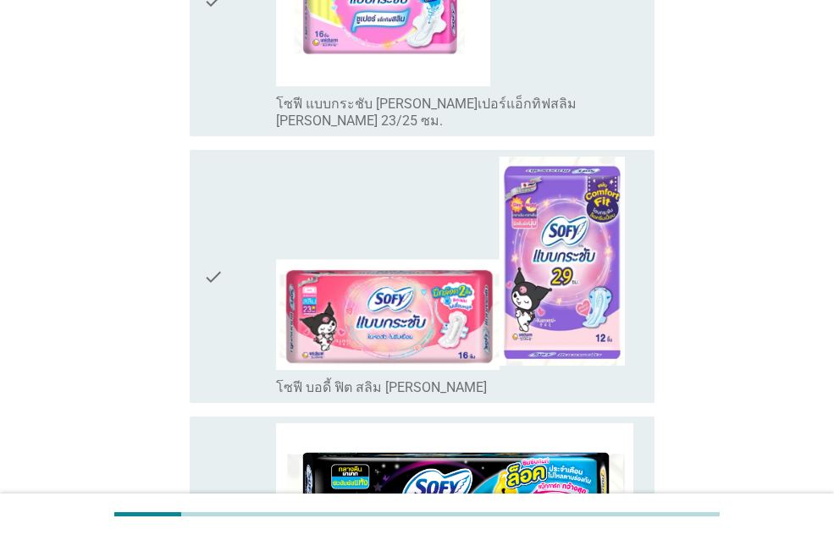
scroll to position [4486, 0]
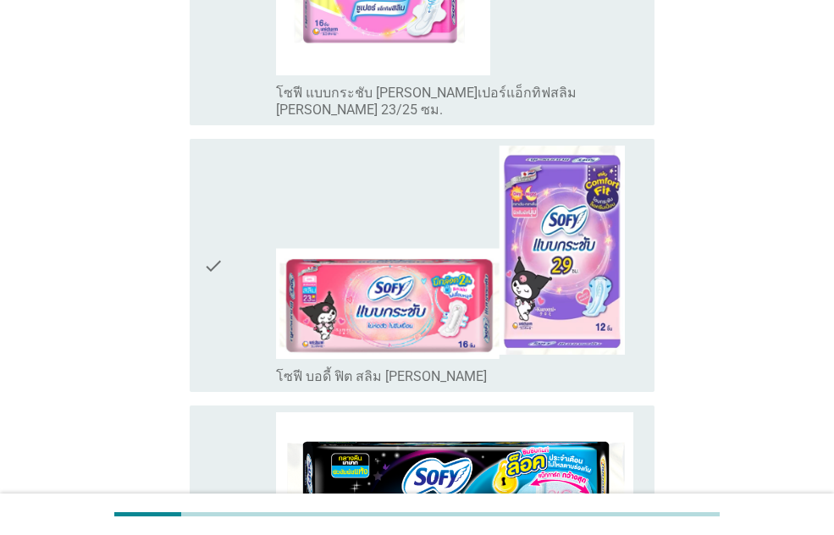
click at [208, 412] on icon "check" at bounding box center [213, 540] width 20 height 257
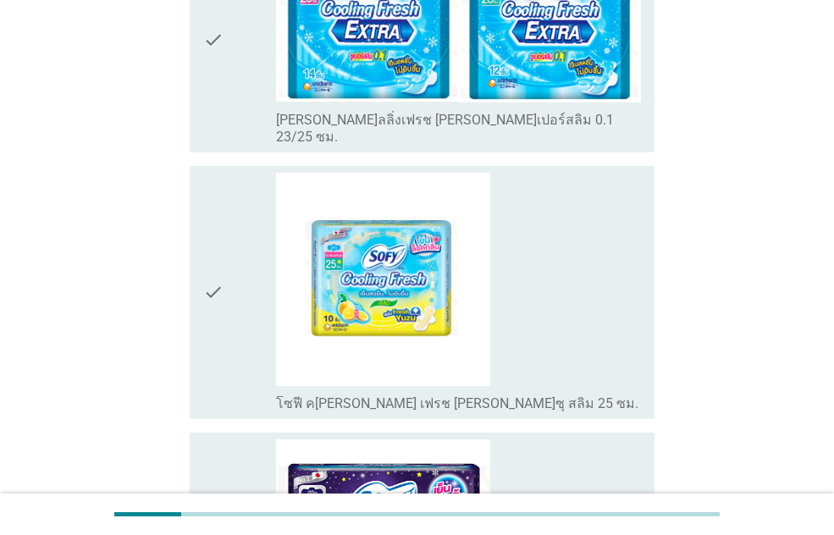
scroll to position [5554, 0]
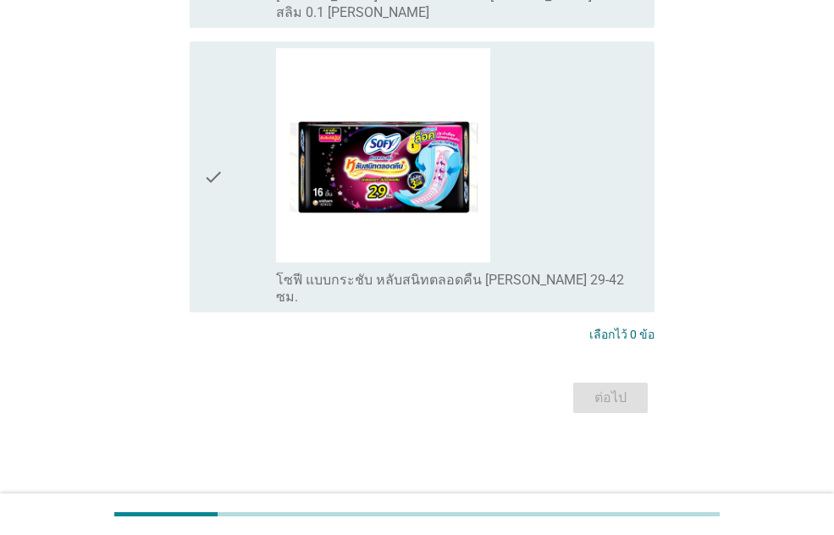
scroll to position [0, 0]
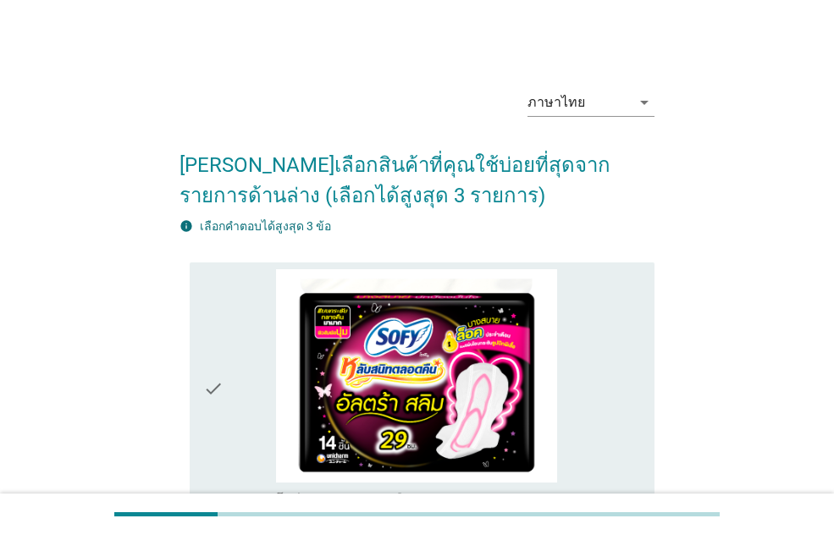
click at [217, 353] on icon "check" at bounding box center [213, 389] width 20 height 240
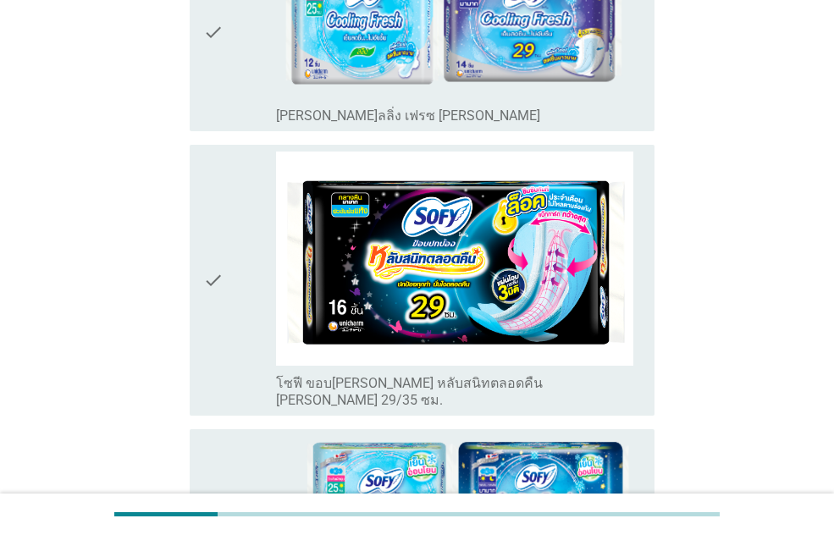
click at [213, 300] on icon "check" at bounding box center [213, 280] width 20 height 257
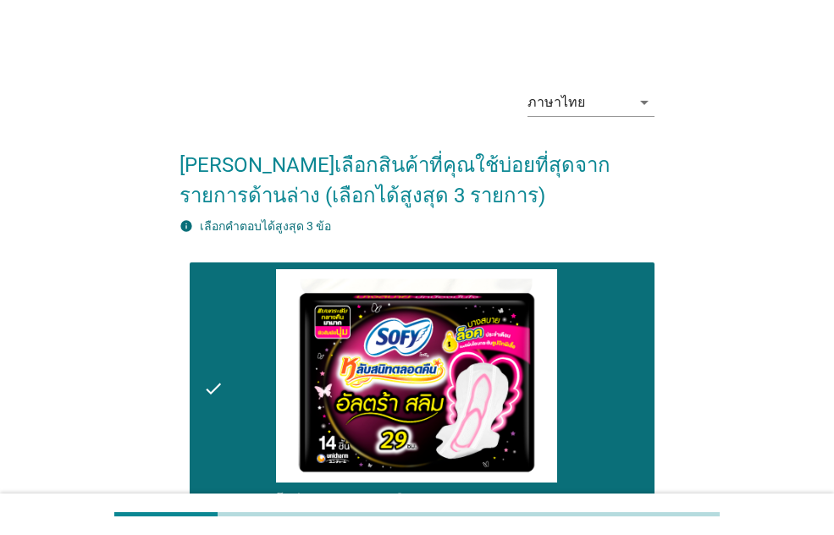
click at [220, 349] on icon "check" at bounding box center [213, 389] width 20 height 240
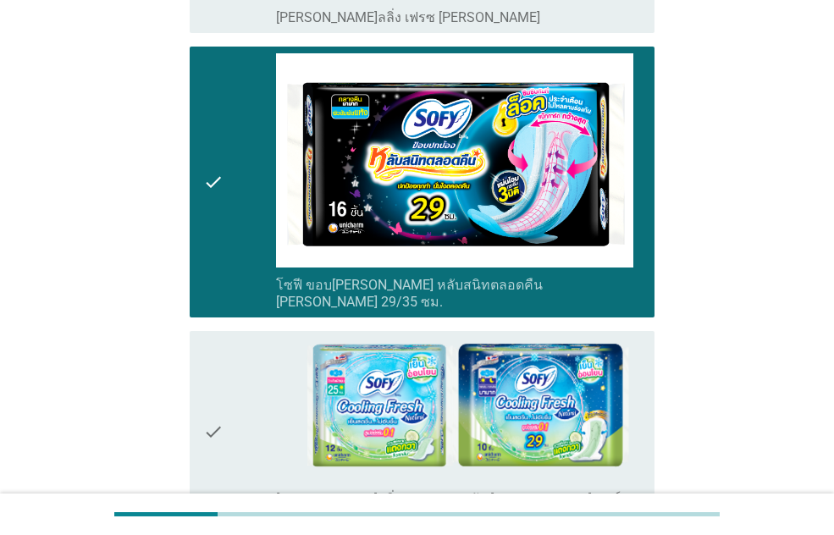
scroll to position [1270, 0]
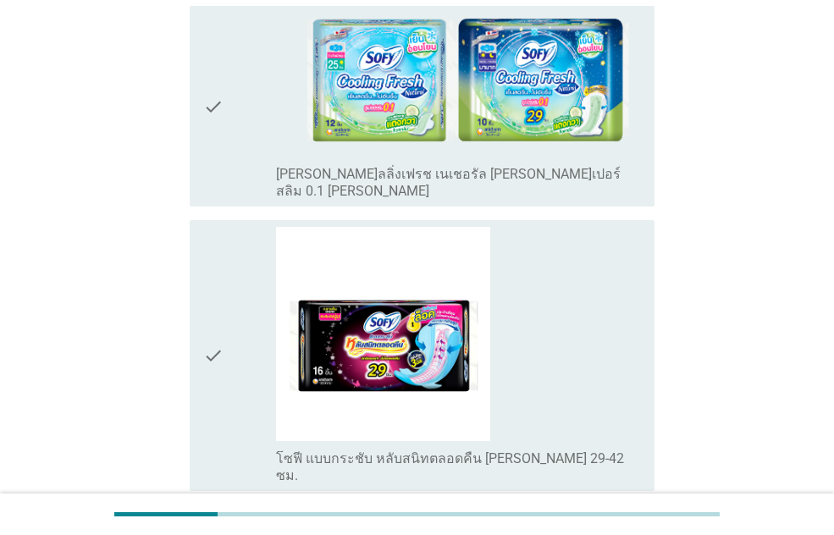
click at [230, 350] on div "check" at bounding box center [239, 355] width 73 height 257
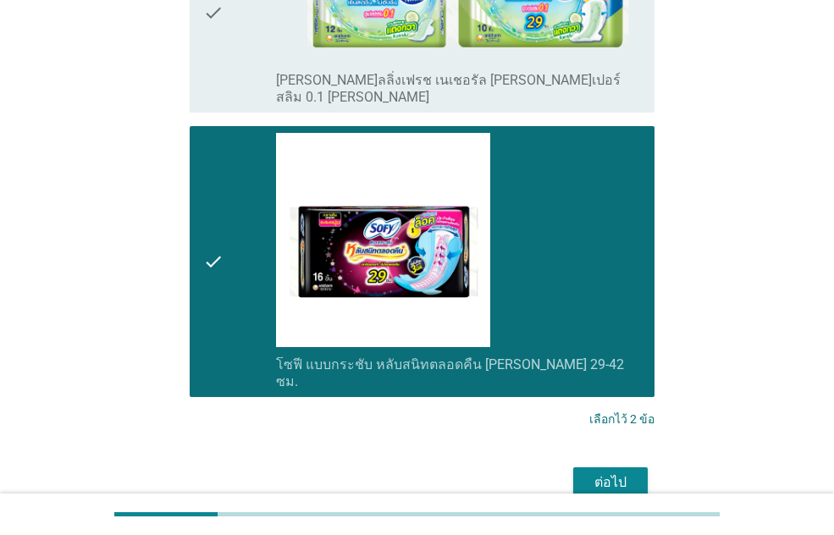
scroll to position [1380, 0]
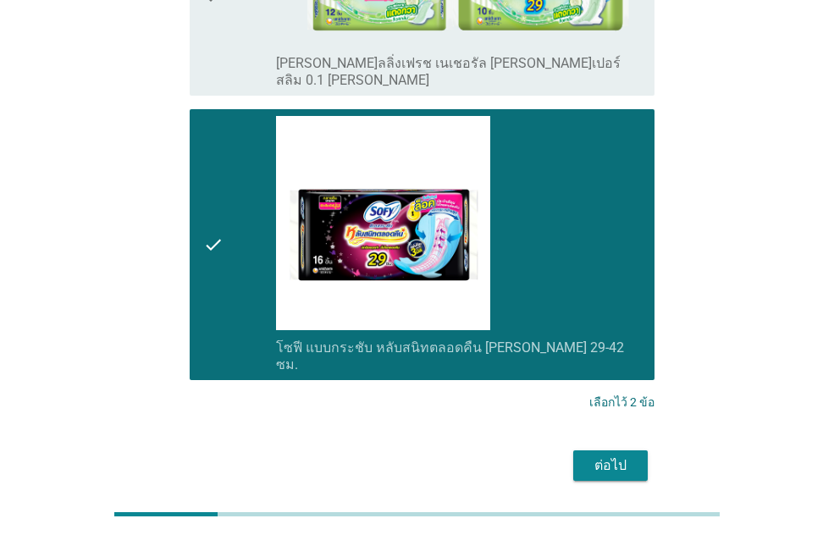
click at [634, 450] on button "ต่อไป" at bounding box center [610, 465] width 74 height 30
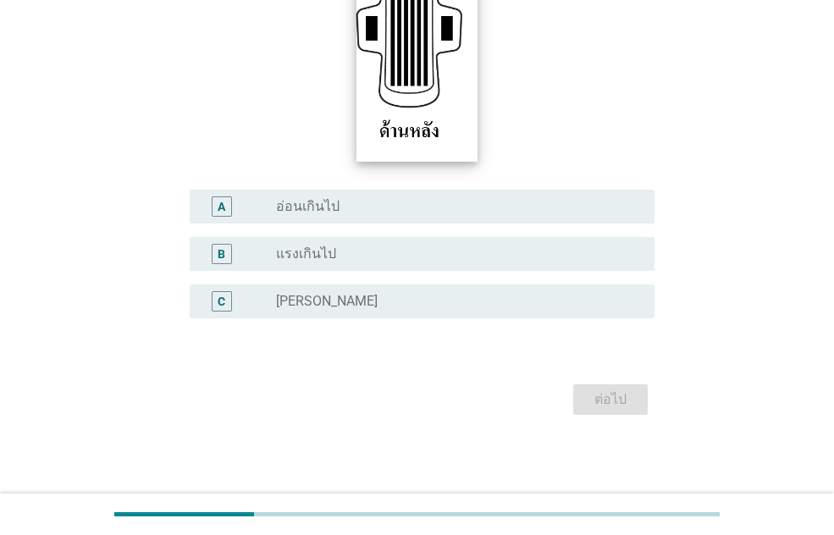
scroll to position [361, 0]
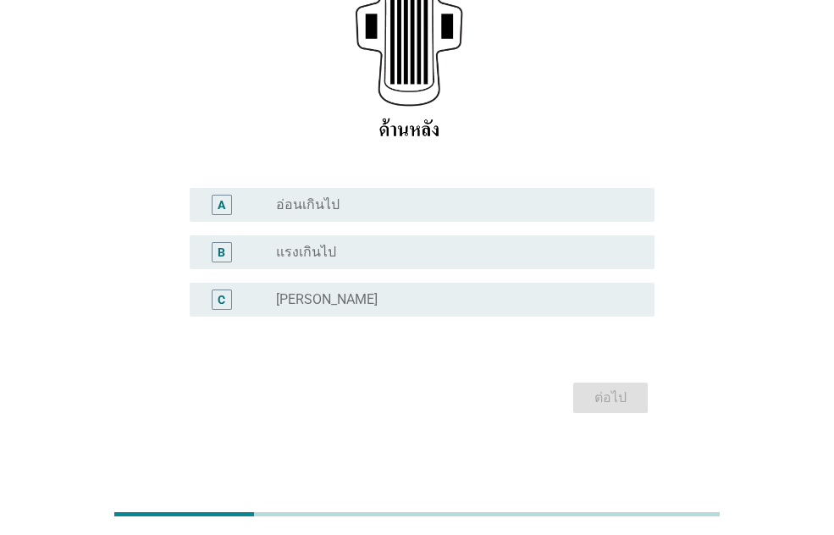
click at [348, 203] on div "radio_button_unchecked อ่อนเกินไป" at bounding box center [451, 204] width 351 height 17
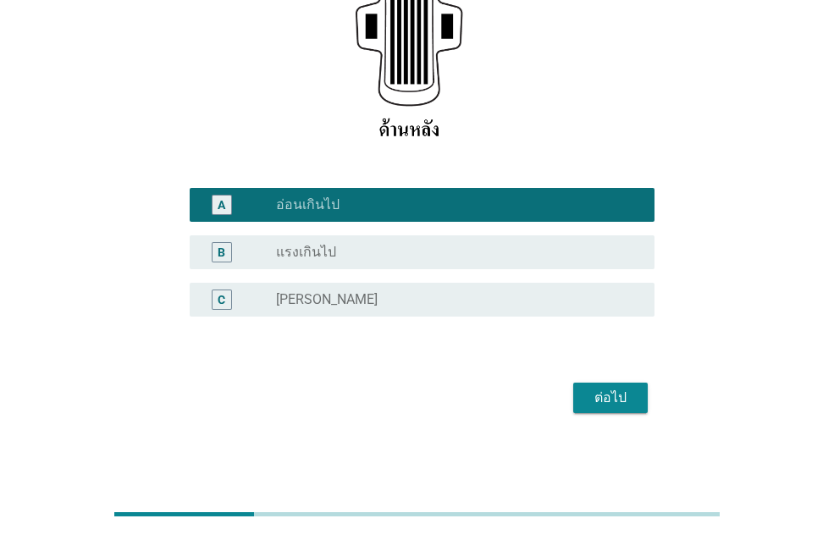
click at [618, 399] on div "ต่อไป" at bounding box center [610, 398] width 47 height 20
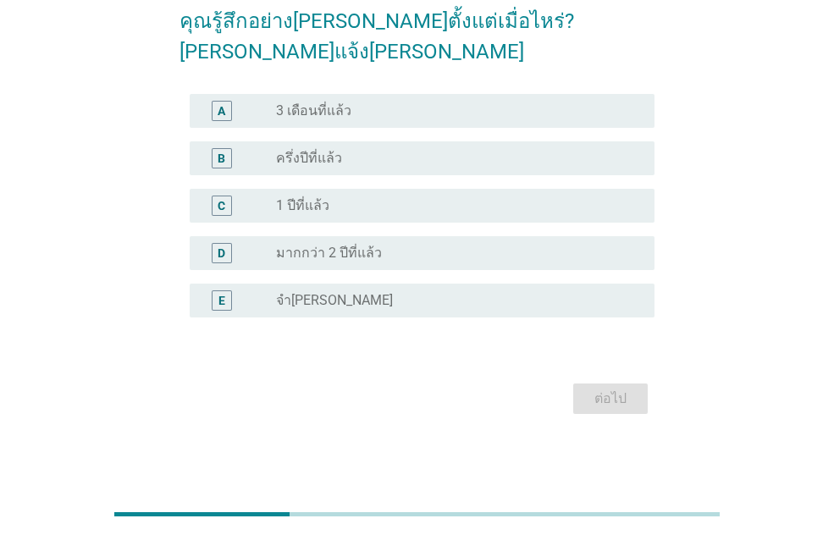
scroll to position [0, 0]
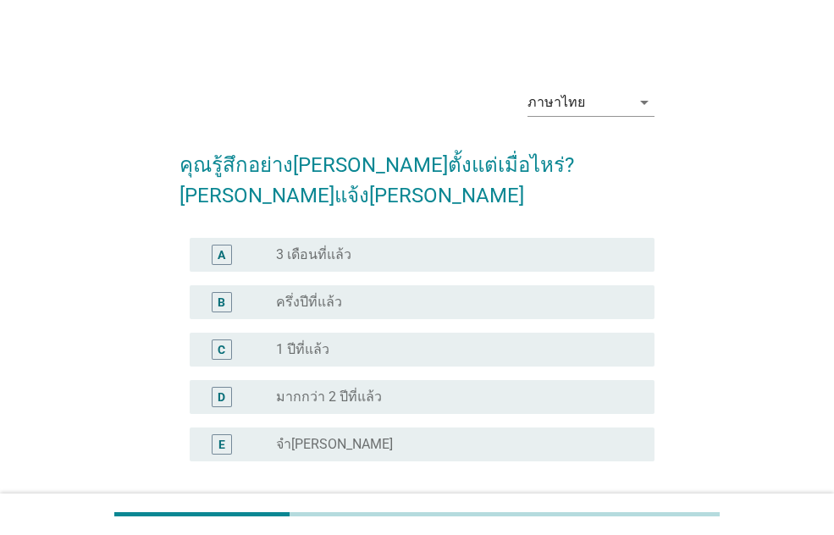
click at [347, 238] on div "A radio_button_unchecked 3 เดือนที่แล้ว" at bounding box center [422, 255] width 465 height 34
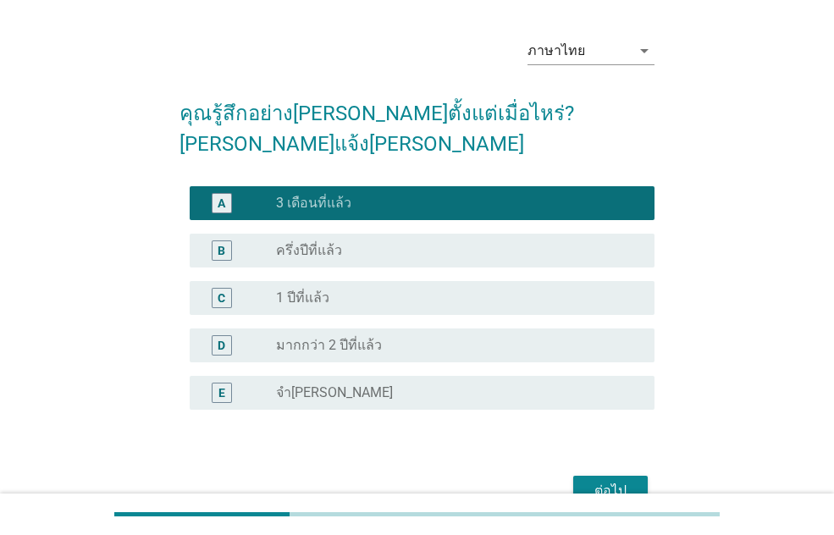
scroll to position [113, 0]
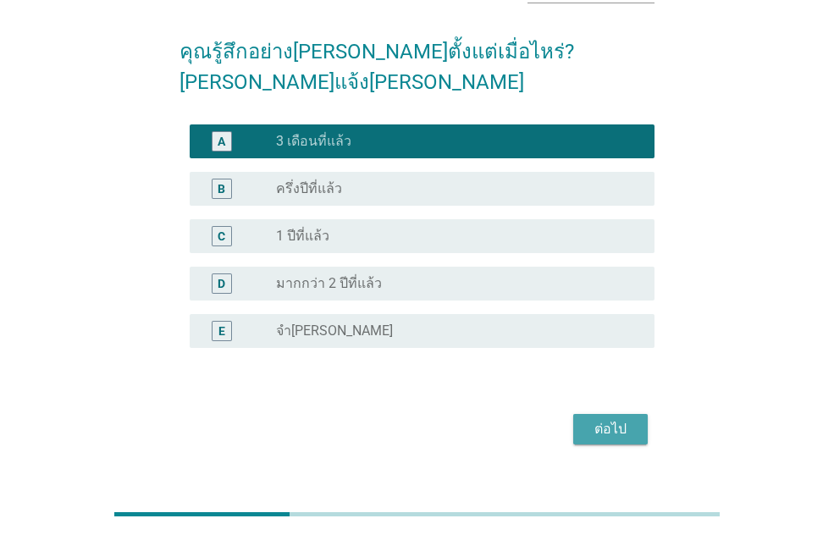
click at [613, 419] on div "ต่อไป" at bounding box center [610, 429] width 47 height 20
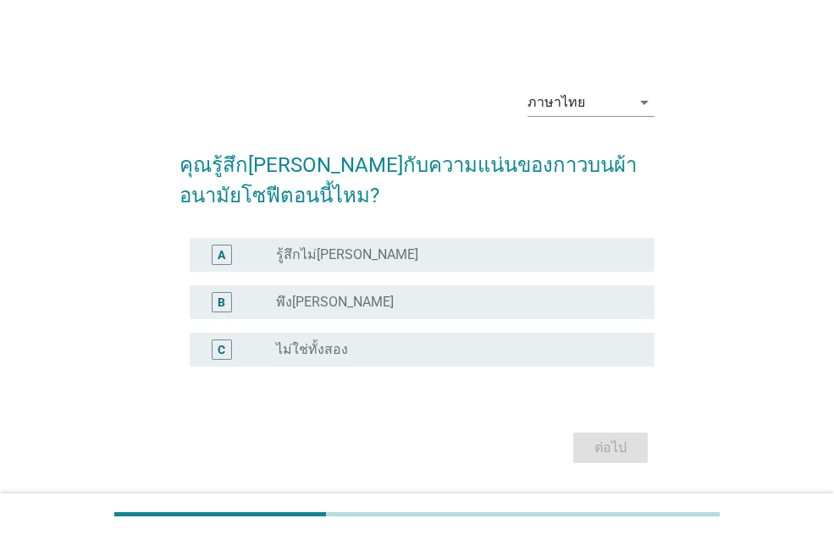
click at [351, 301] on div "radio_button_unchecked พึง[PERSON_NAME]" at bounding box center [451, 302] width 351 height 17
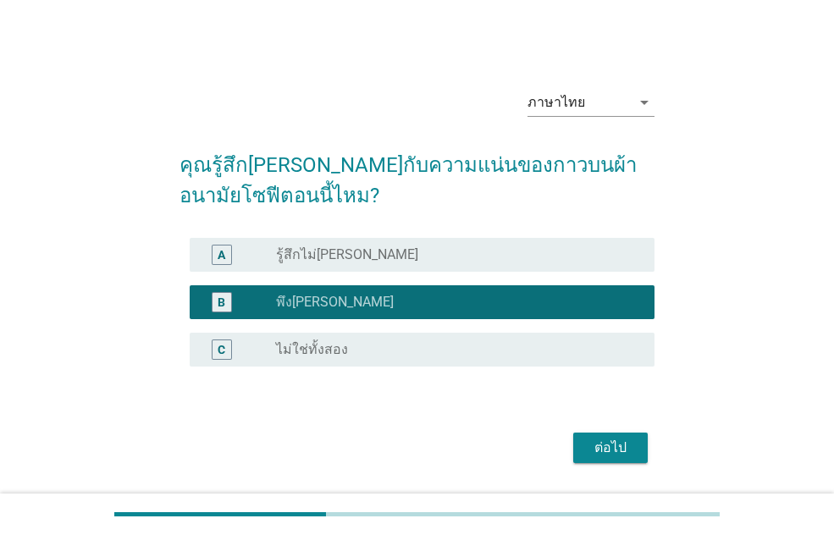
click at [608, 449] on div "ต่อไป" at bounding box center [610, 448] width 47 height 20
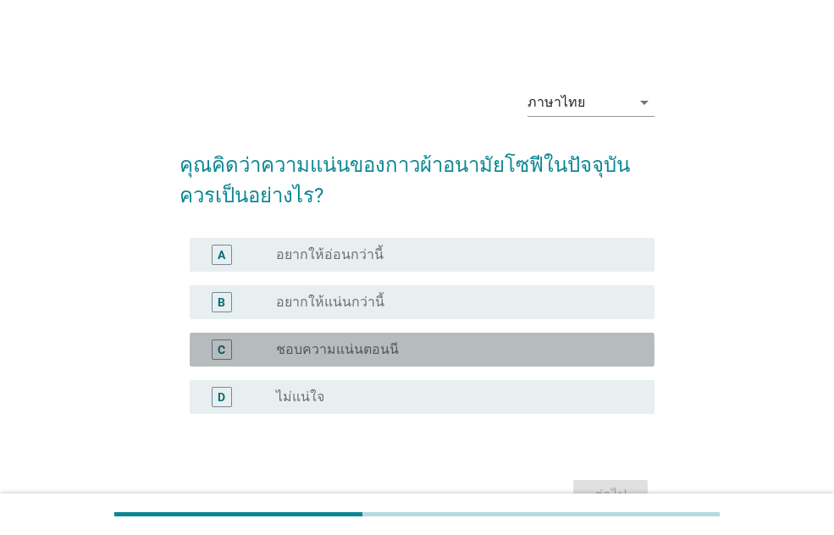
click at [371, 348] on label "ชอบความแน่นตอนนี" at bounding box center [337, 349] width 123 height 17
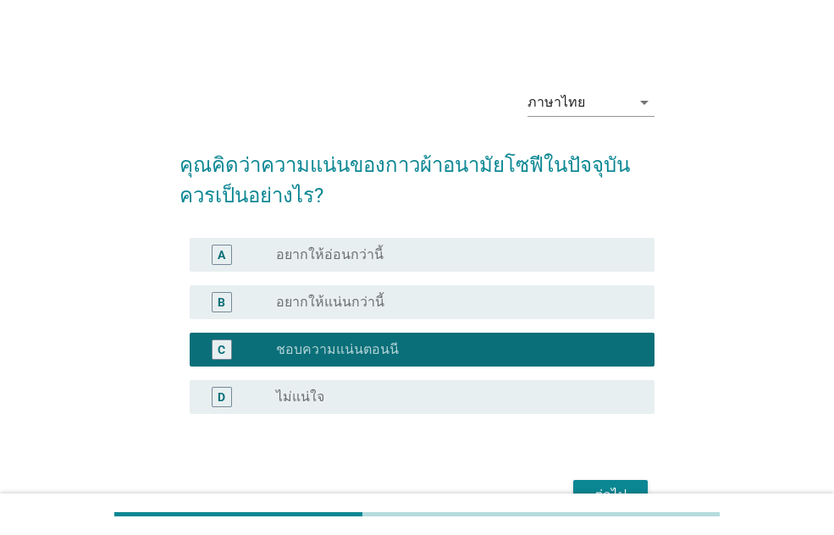
click at [519, 312] on div "B radio_button_unchecked อยากให้แน่นกว่านี้" at bounding box center [422, 302] width 465 height 34
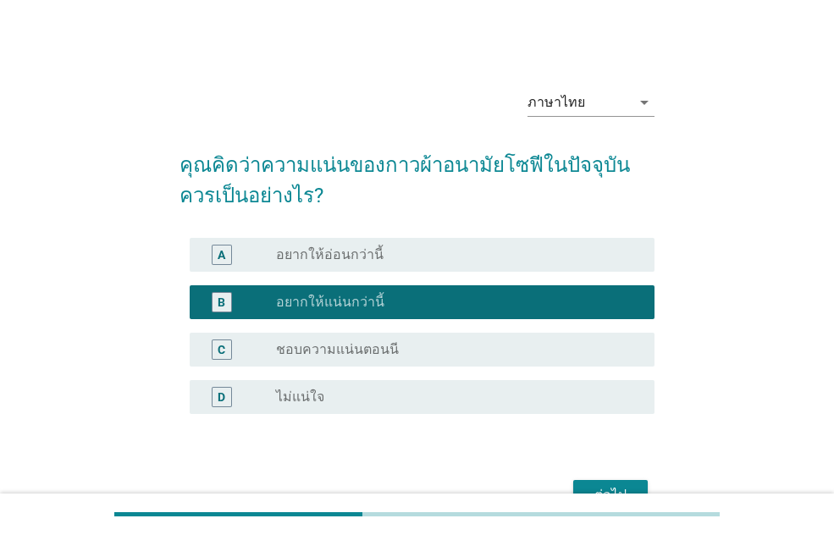
click at [620, 490] on div "ต่อไป" at bounding box center [610, 495] width 47 height 20
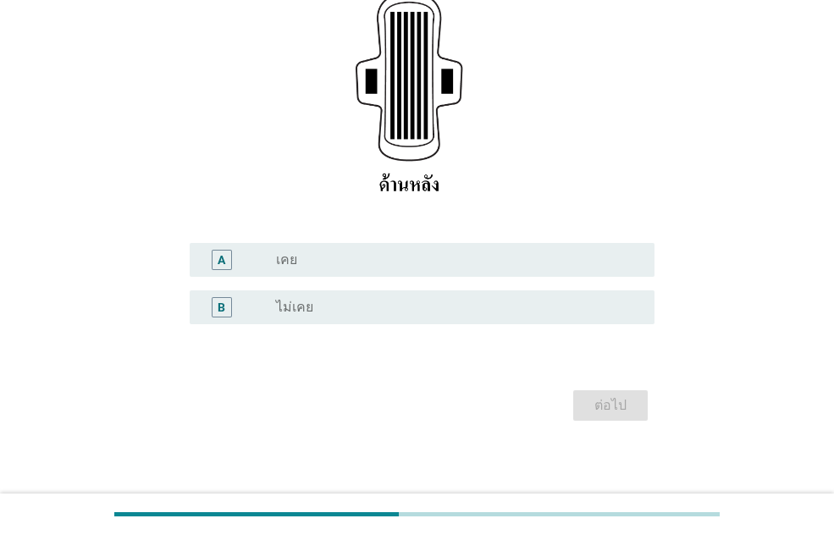
scroll to position [313, 0]
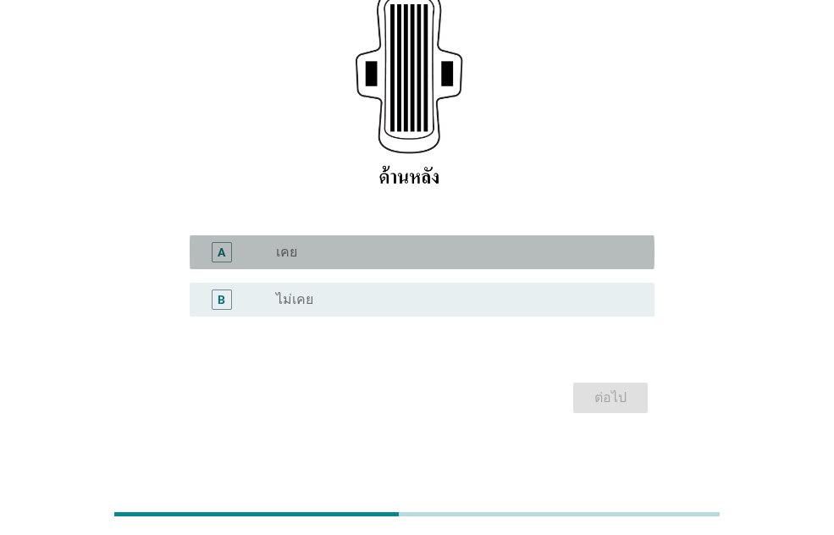
click at [428, 256] on div "radio_button_unchecked เคย" at bounding box center [451, 252] width 351 height 17
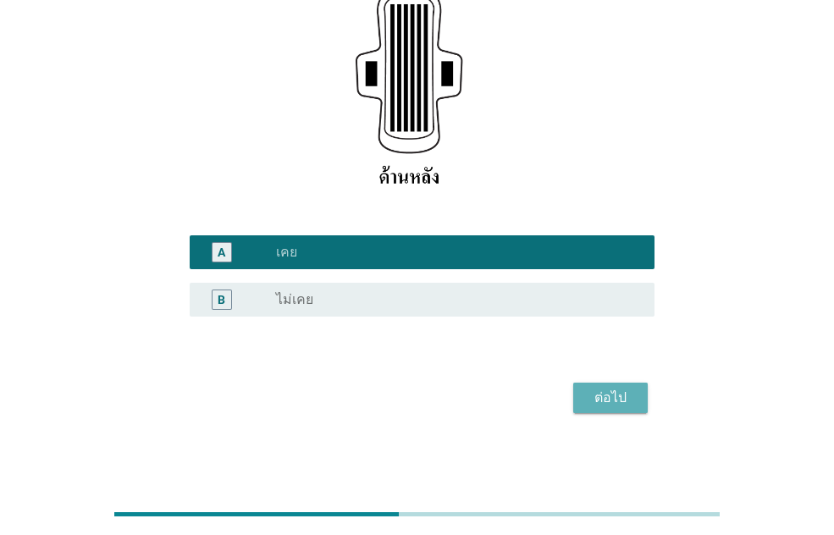
click at [609, 392] on div "ต่อไป" at bounding box center [610, 398] width 47 height 20
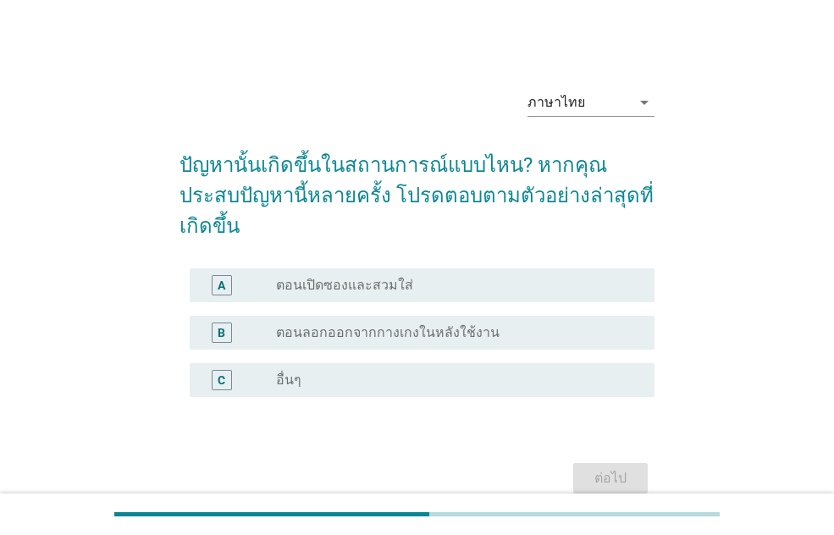
click at [435, 324] on label "ตอนลอกออกจากกางเกงในหลังใช้งาน" at bounding box center [387, 332] width 223 height 17
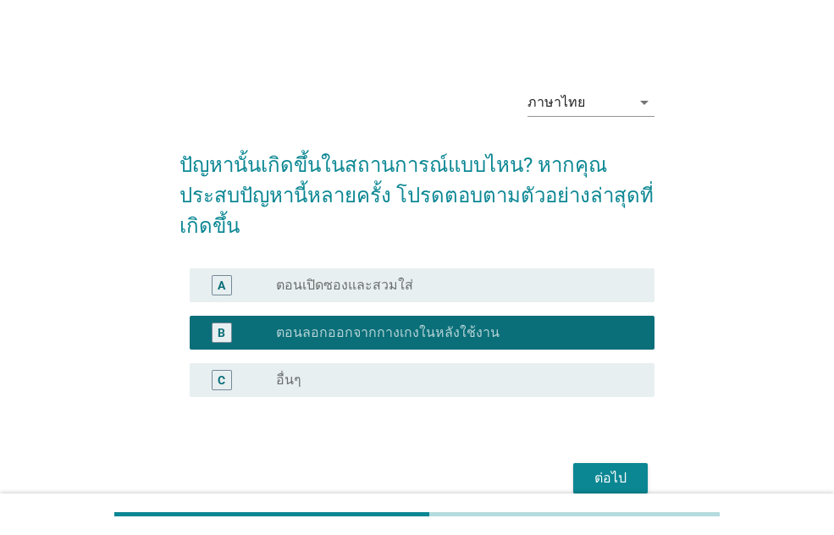
click at [607, 468] on div "ต่อไป" at bounding box center [610, 478] width 47 height 20
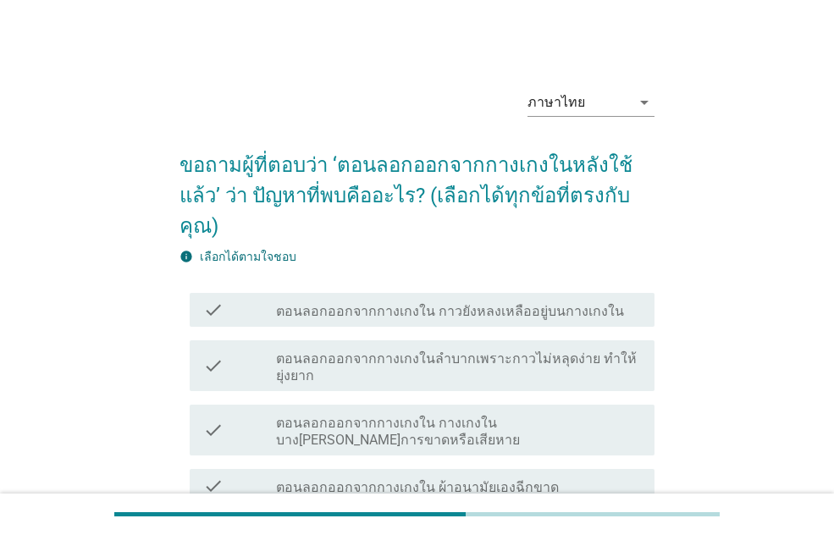
click at [404, 303] on label "ตอนลอกออกจากกางเกงใน กาวยังหลงเหลืออยู่บนกางเกงใน" at bounding box center [450, 311] width 348 height 17
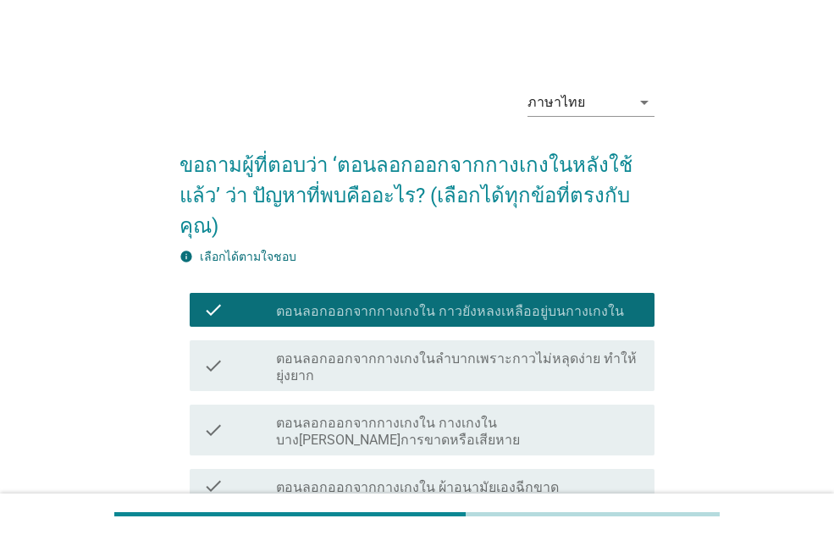
click at [408, 350] on label "ตอนลอกออกจากกางเกงในลำบากเพราะกาวไม่หลุดง่าย ทำให้ยุ่งยาก" at bounding box center [458, 367] width 365 height 34
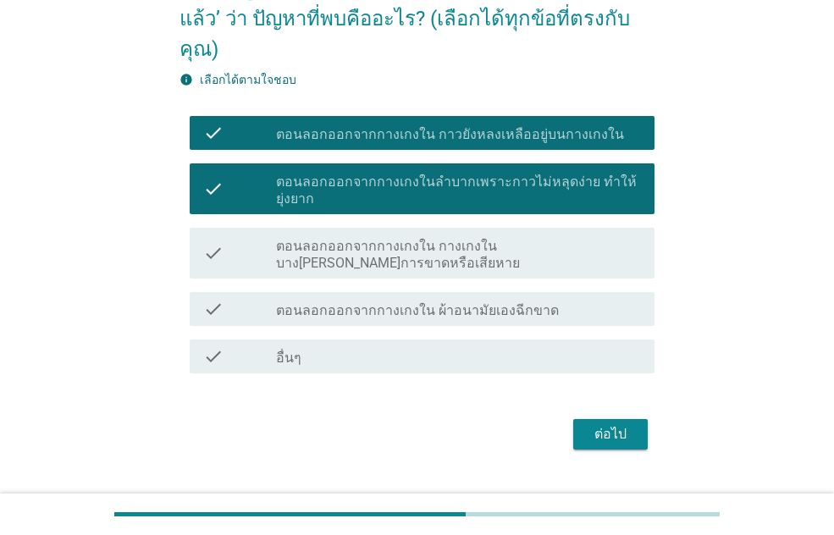
scroll to position [182, 0]
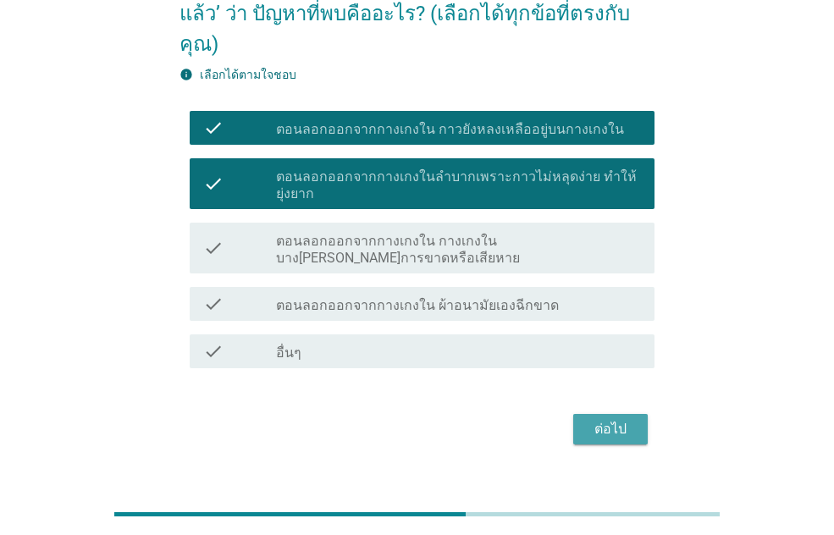
click at [601, 414] on button "ต่อไป" at bounding box center [610, 429] width 74 height 30
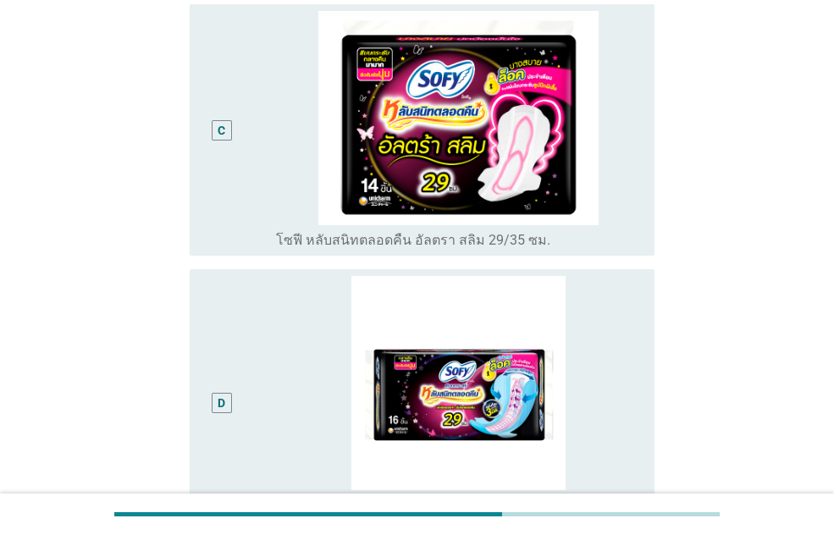
scroll to position [677, 0]
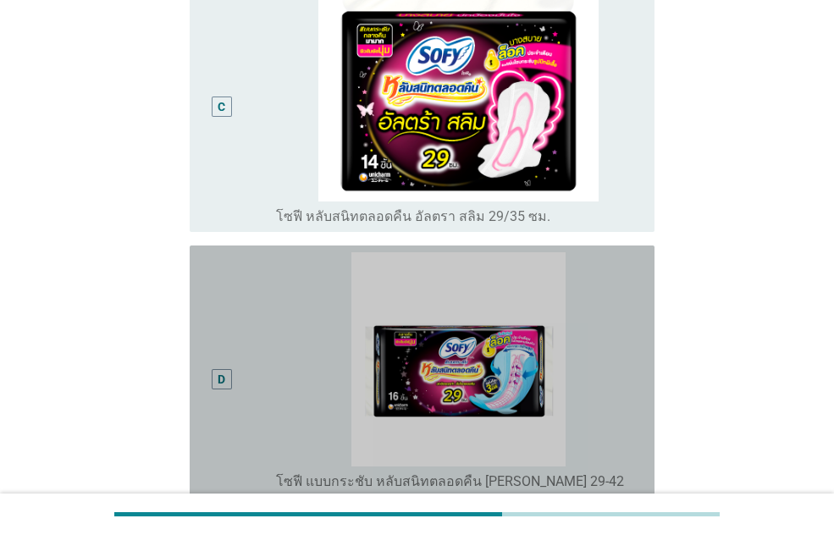
click at [229, 331] on div "D" at bounding box center [221, 379] width 36 height 255
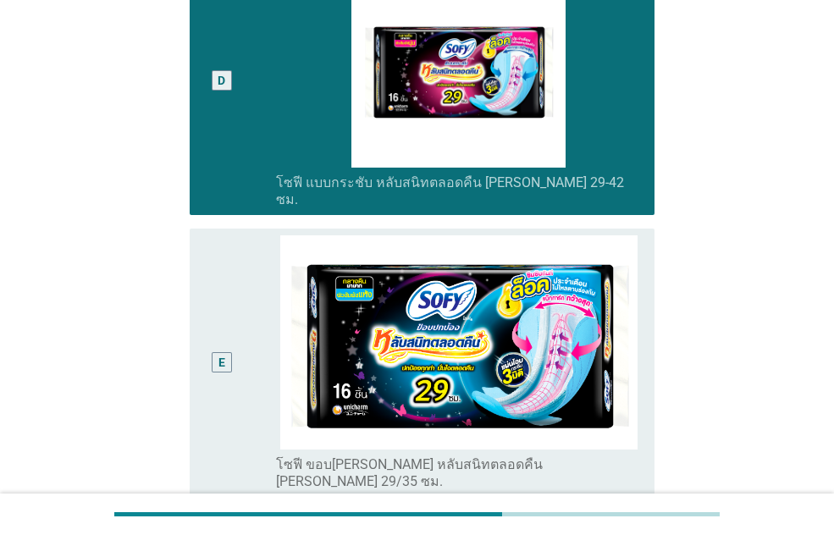
scroll to position [1354, 0]
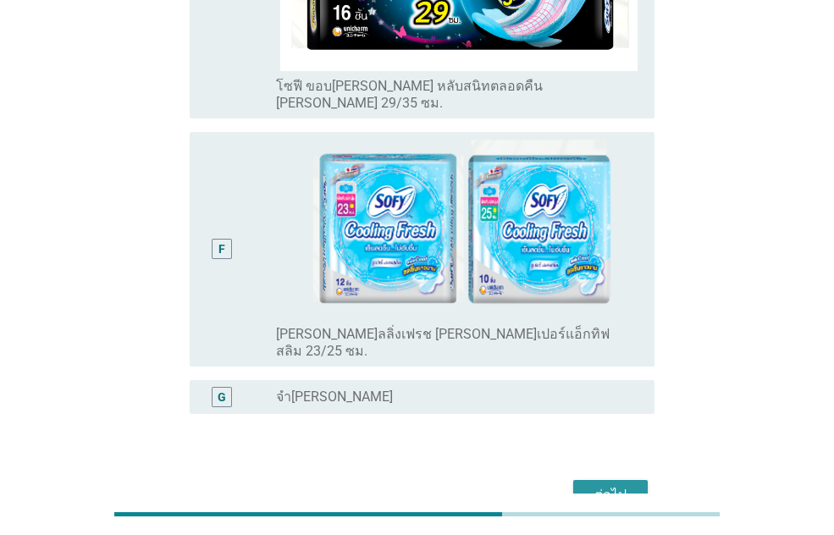
click at [617, 485] on div "ต่อไป" at bounding box center [610, 495] width 47 height 20
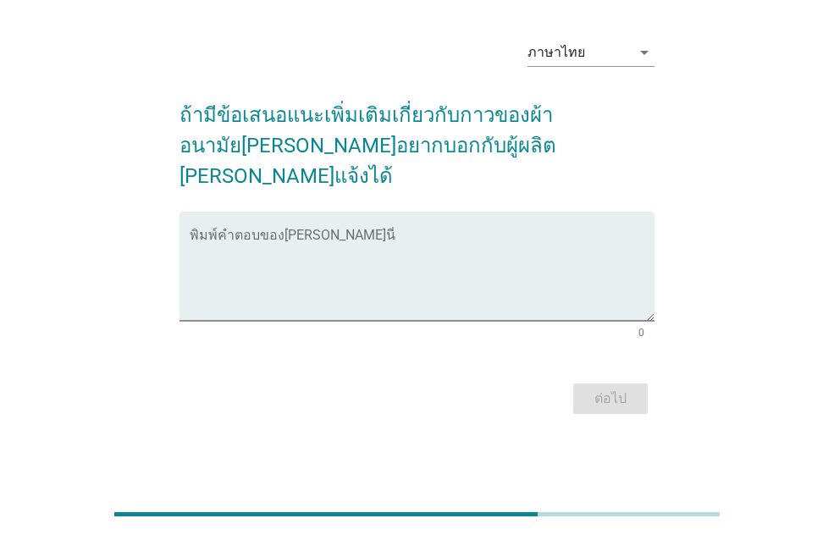
scroll to position [0, 0]
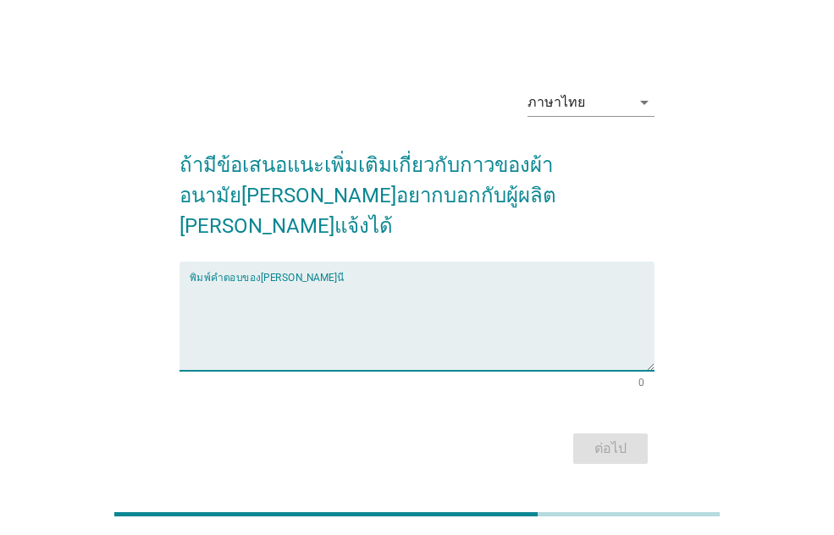
click at [328, 282] on textarea "พิมพ์คำตอบของคุณ ที่นี่" at bounding box center [422, 326] width 465 height 89
type textarea "อยากให้กาวแน่นกว่านี้"
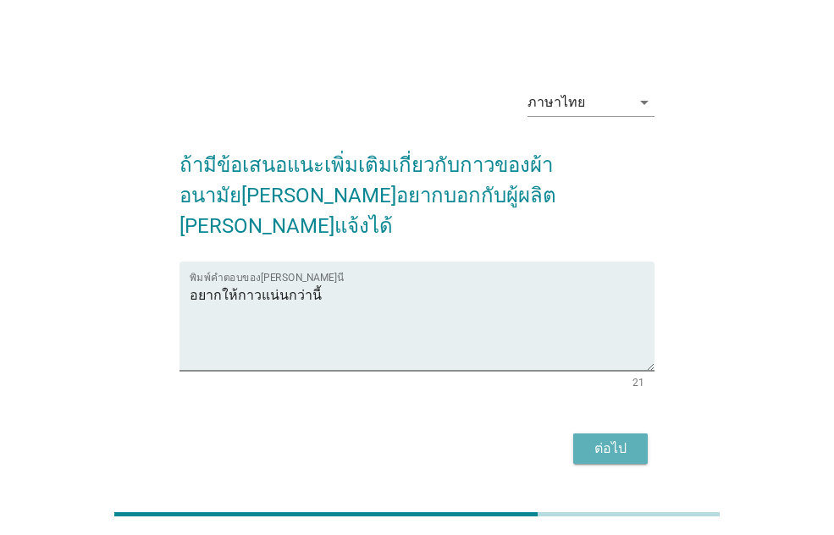
drag, startPoint x: 595, startPoint y: 414, endPoint x: 601, endPoint y: 423, distance: 11.0
click at [598, 433] on button "ต่อไป" at bounding box center [610, 448] width 74 height 30
